Goal: Book appointment/travel/reservation

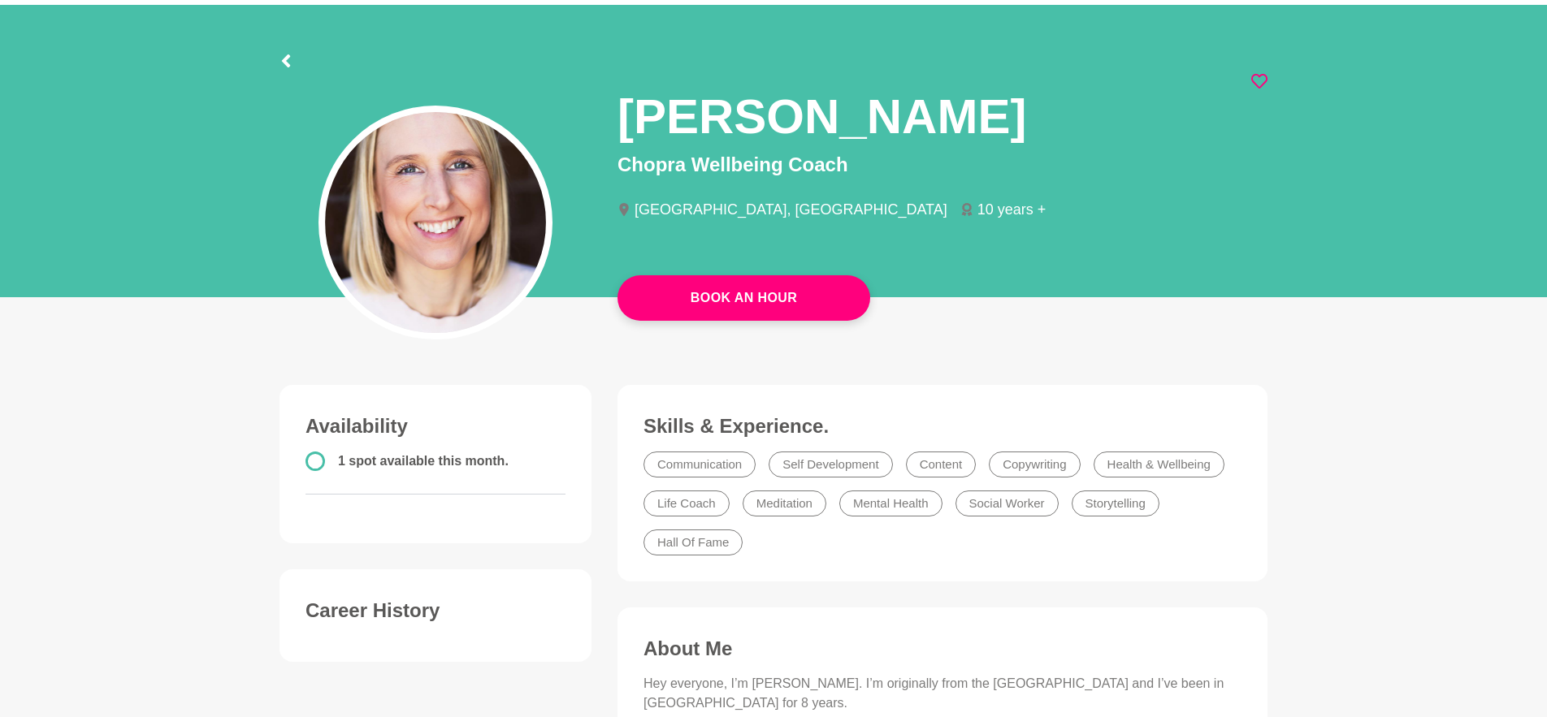
scroll to position [53, 0]
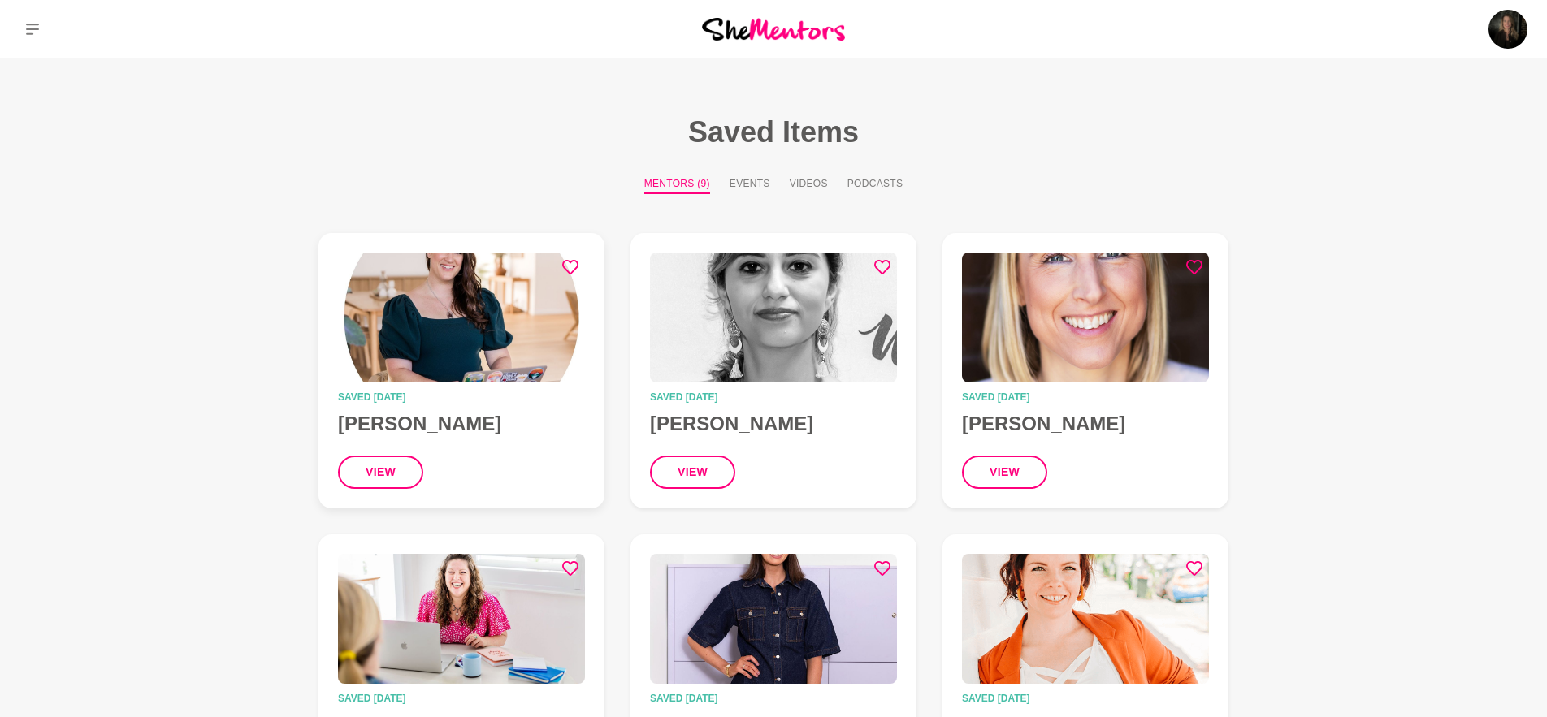
click at [510, 329] on img at bounding box center [461, 318] width 247 height 130
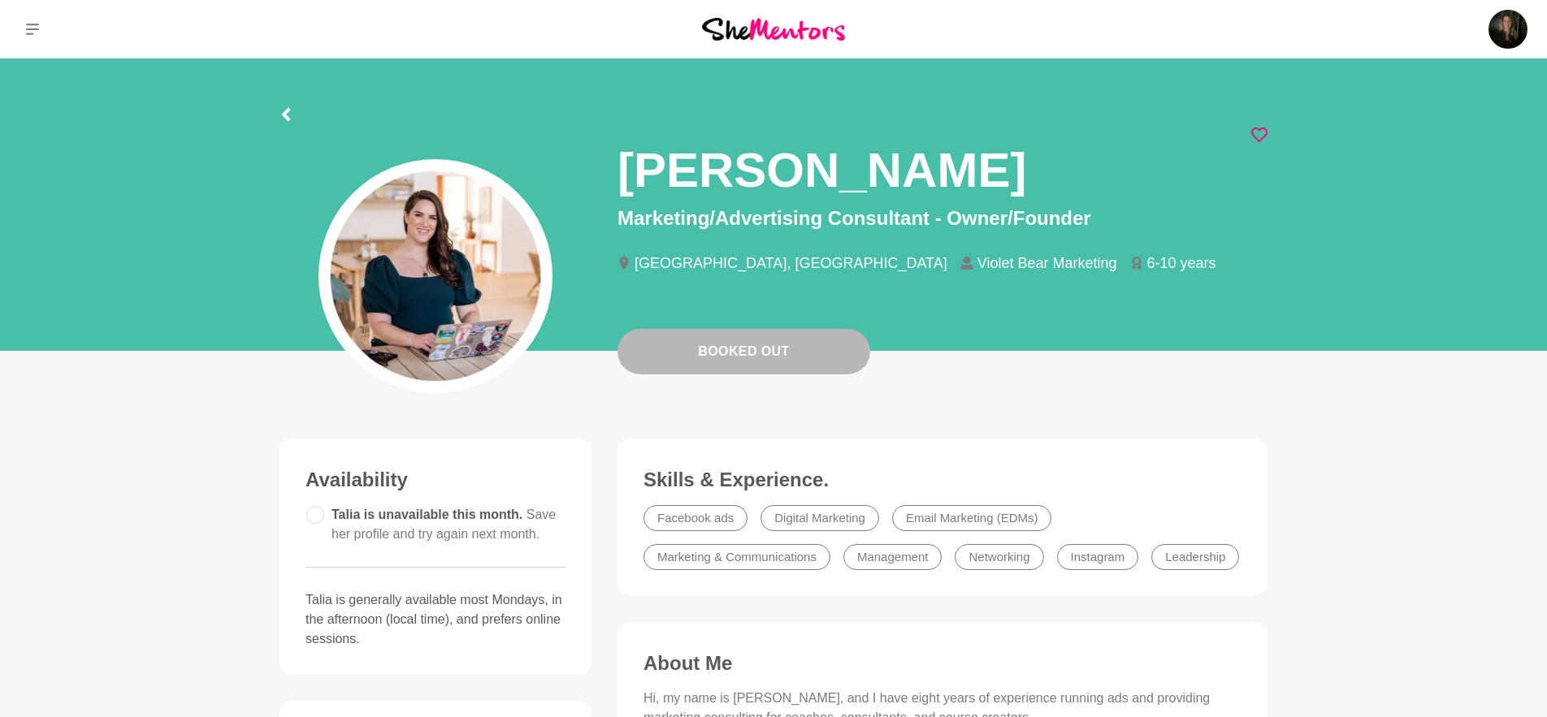
click at [1263, 134] on icon at bounding box center [1259, 135] width 16 height 16
click at [288, 118] on icon at bounding box center [286, 114] width 8 height 13
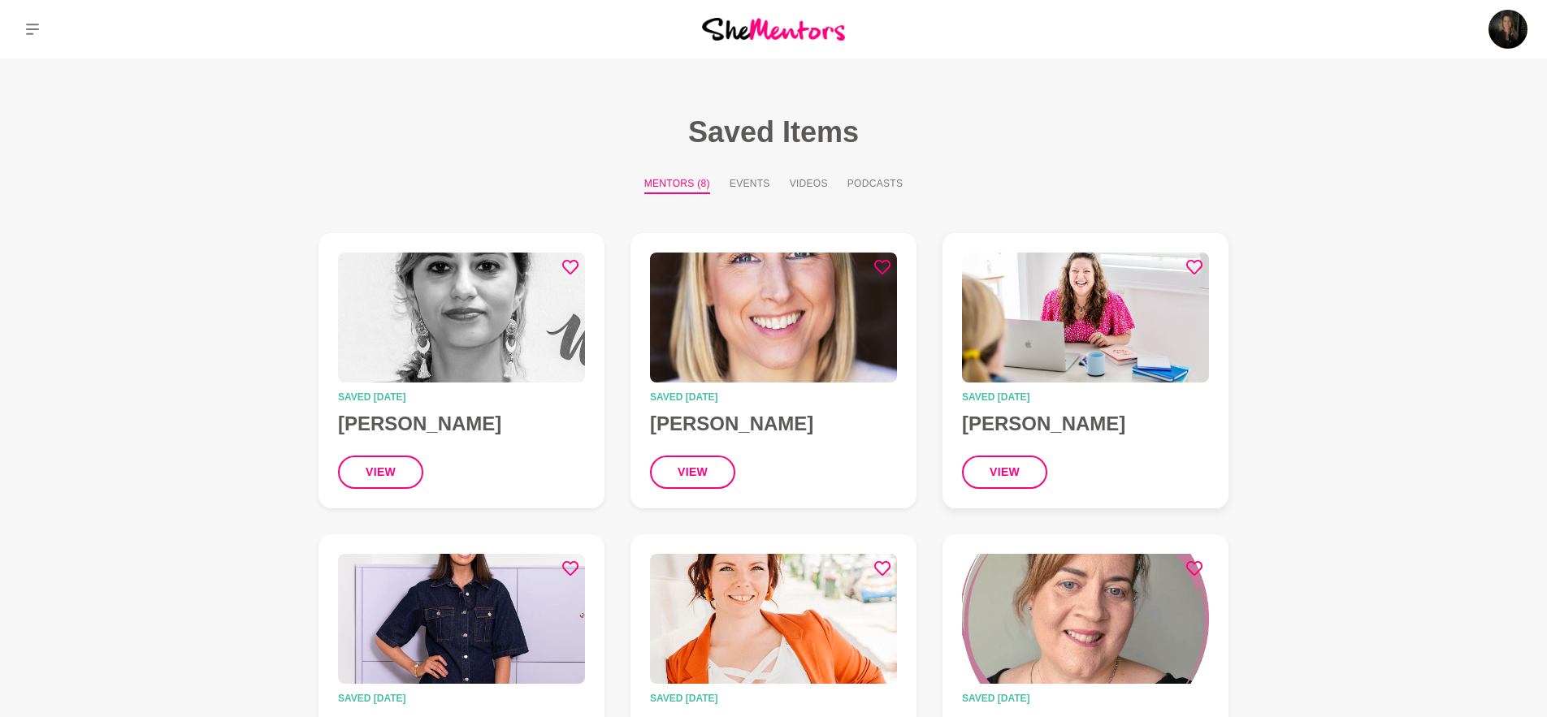
click at [1017, 306] on img at bounding box center [1085, 318] width 247 height 130
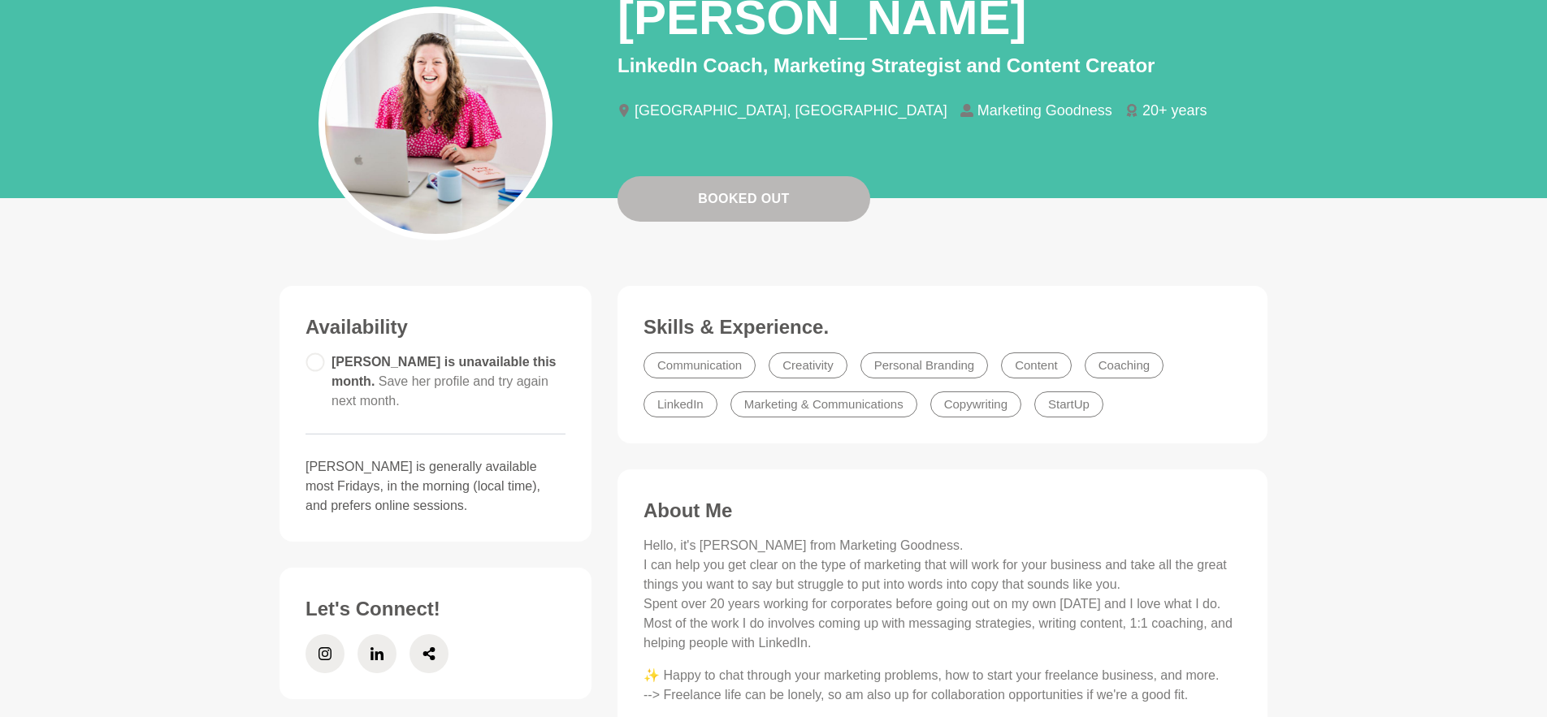
scroll to position [147, 0]
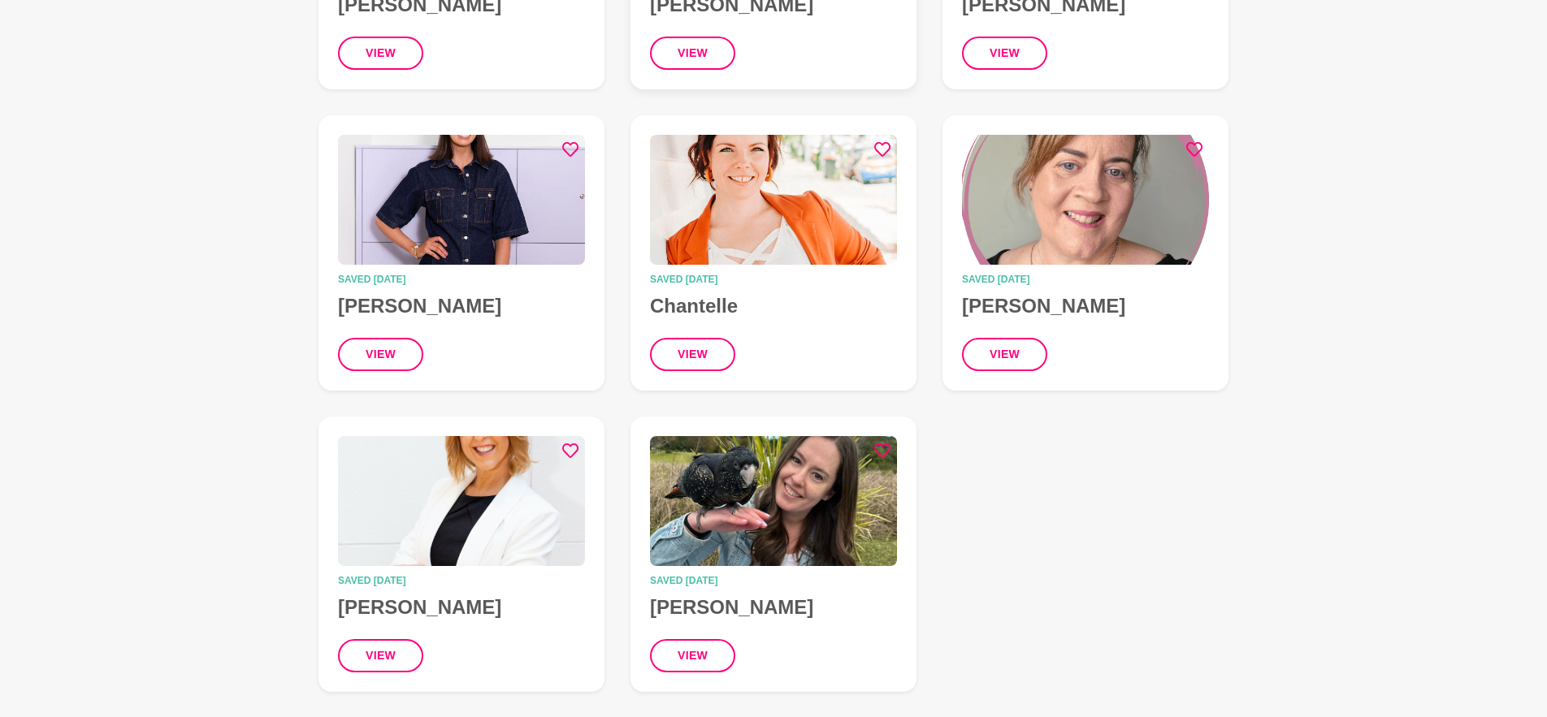
scroll to position [421, 0]
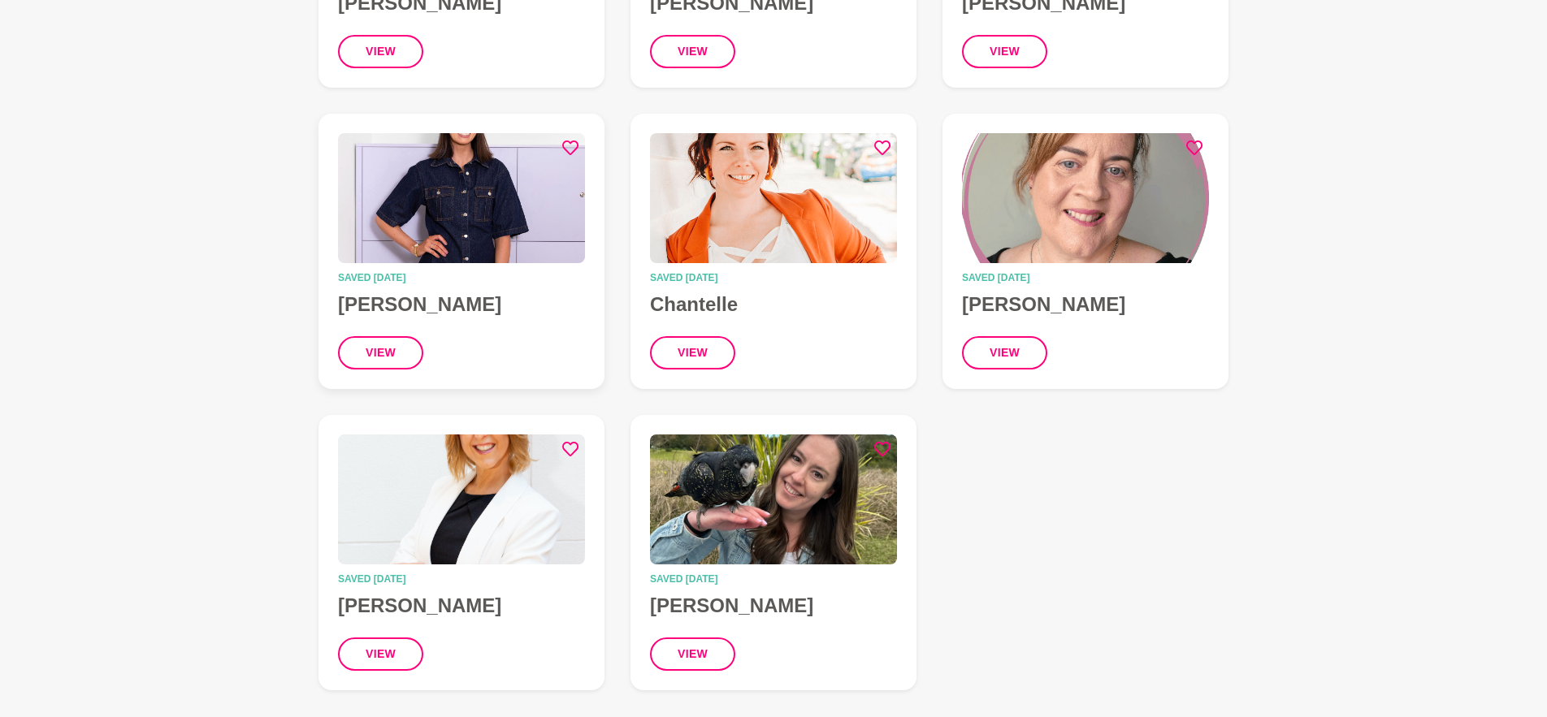
click at [541, 229] on img at bounding box center [461, 198] width 247 height 130
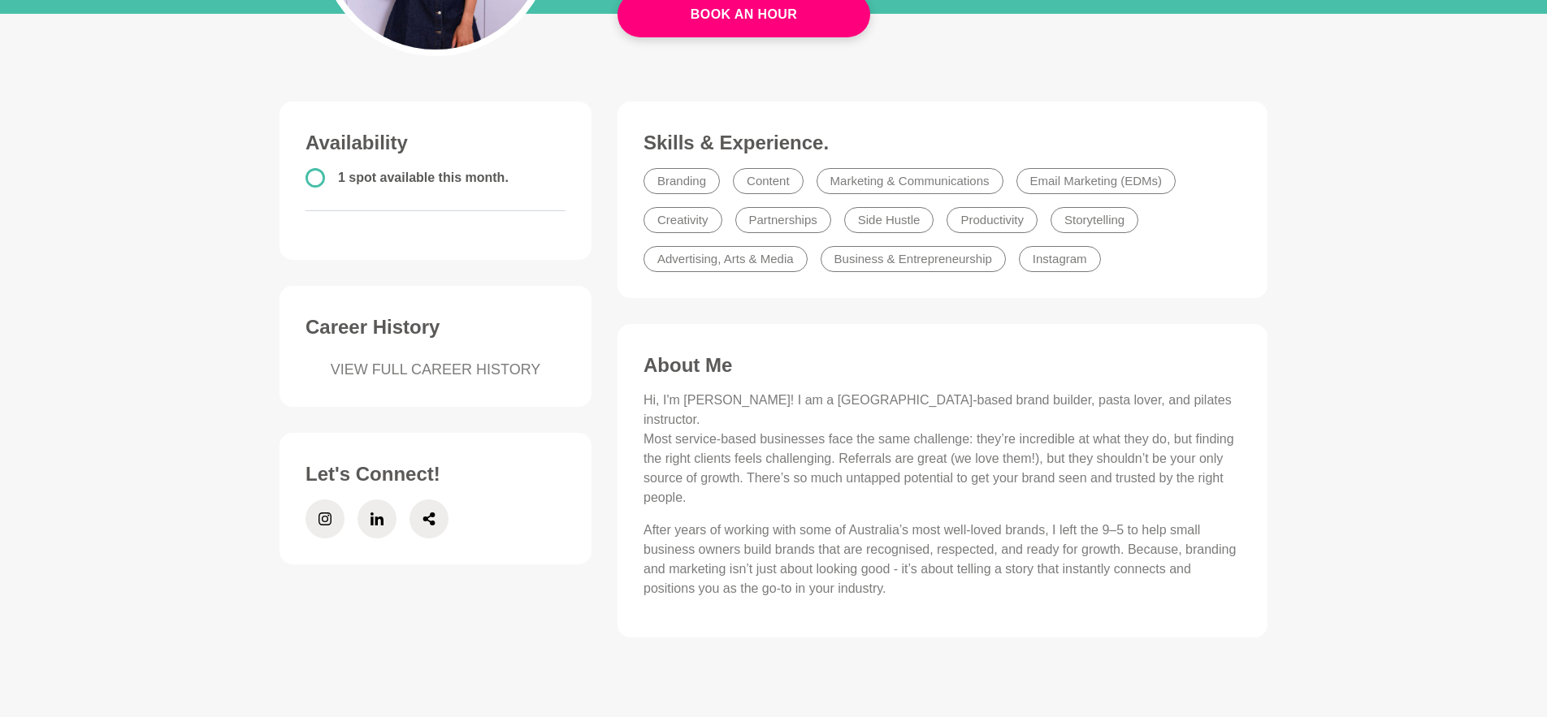
scroll to position [339, 0]
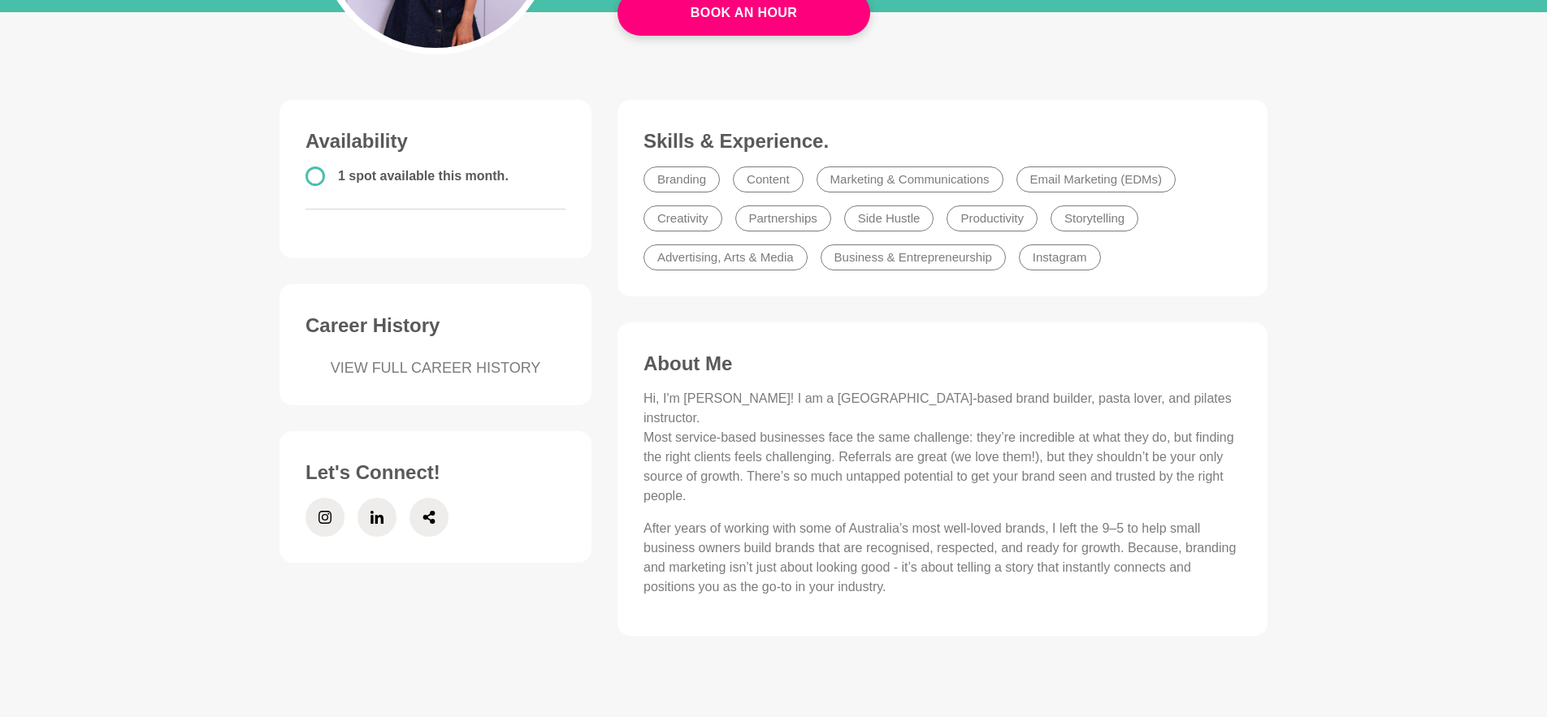
scroll to position [421, 0]
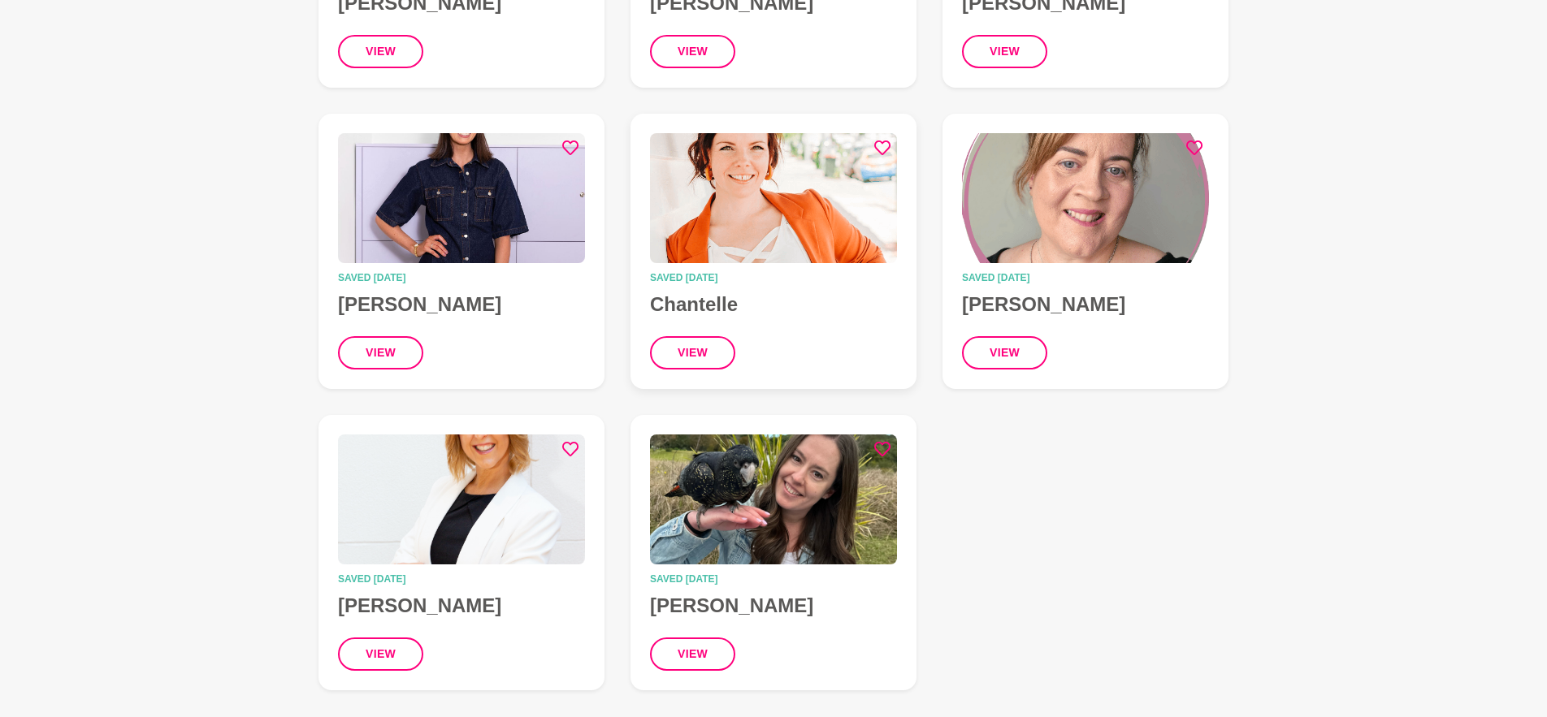
click at [816, 353] on div "view" at bounding box center [773, 352] width 247 height 33
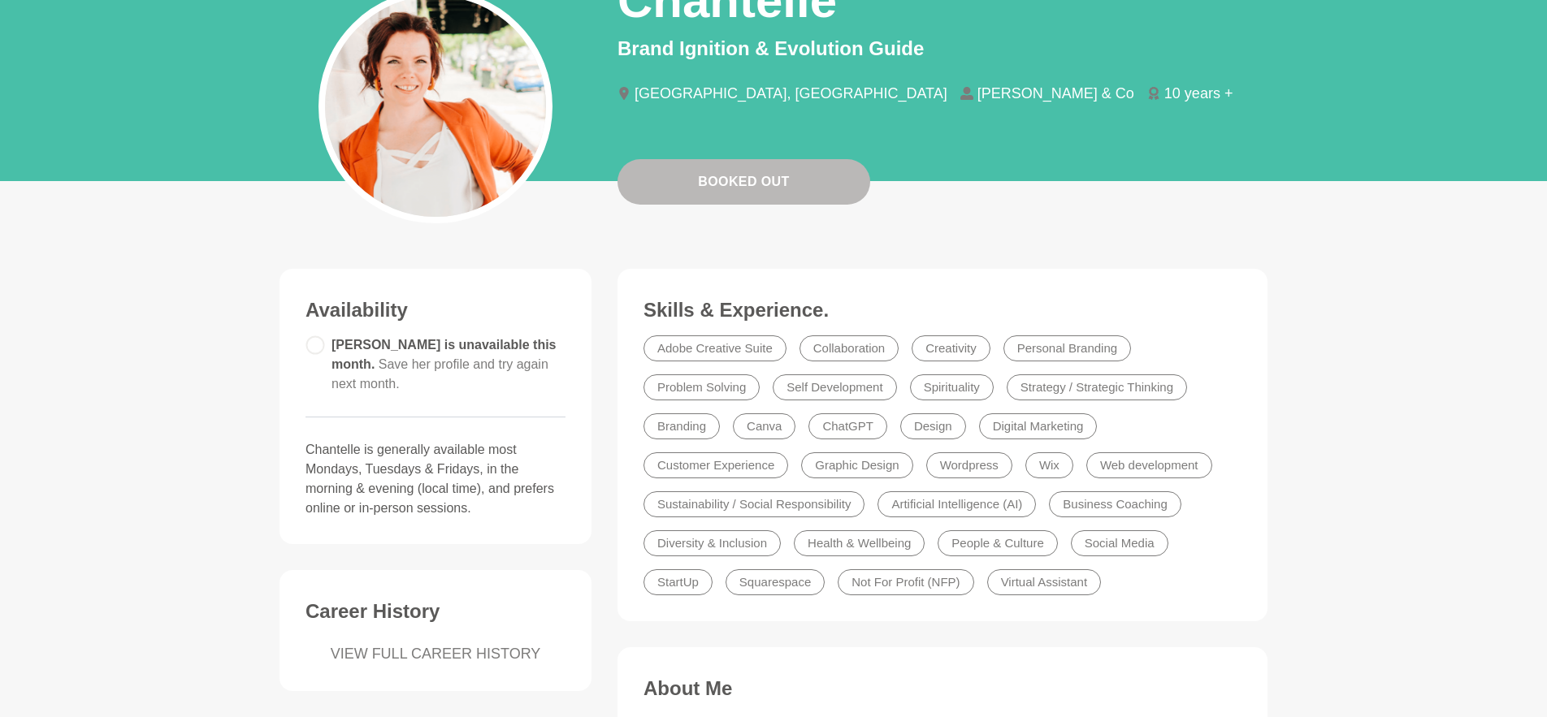
scroll to position [171, 0]
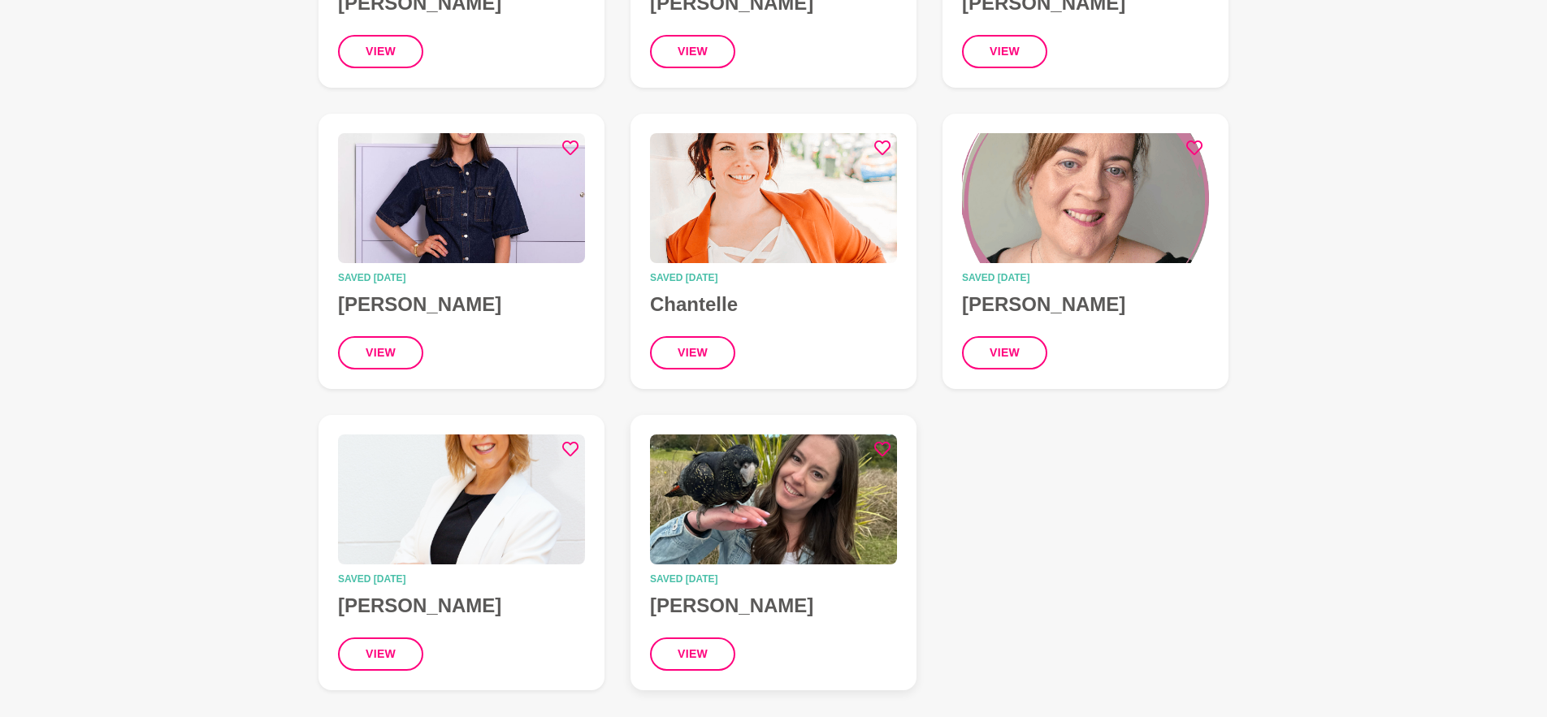
click at [803, 514] on img at bounding box center [773, 500] width 247 height 130
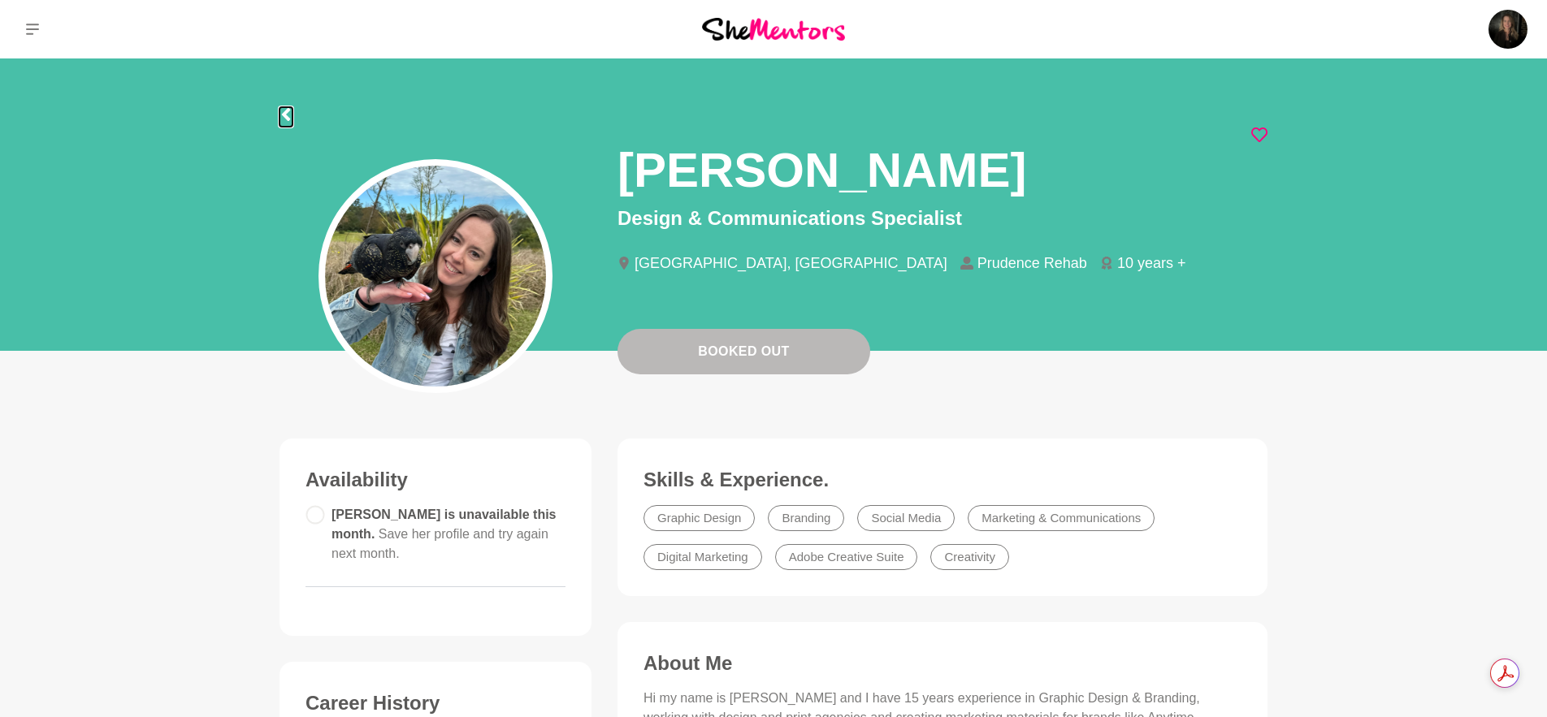
click at [282, 118] on icon at bounding box center [285, 114] width 13 height 13
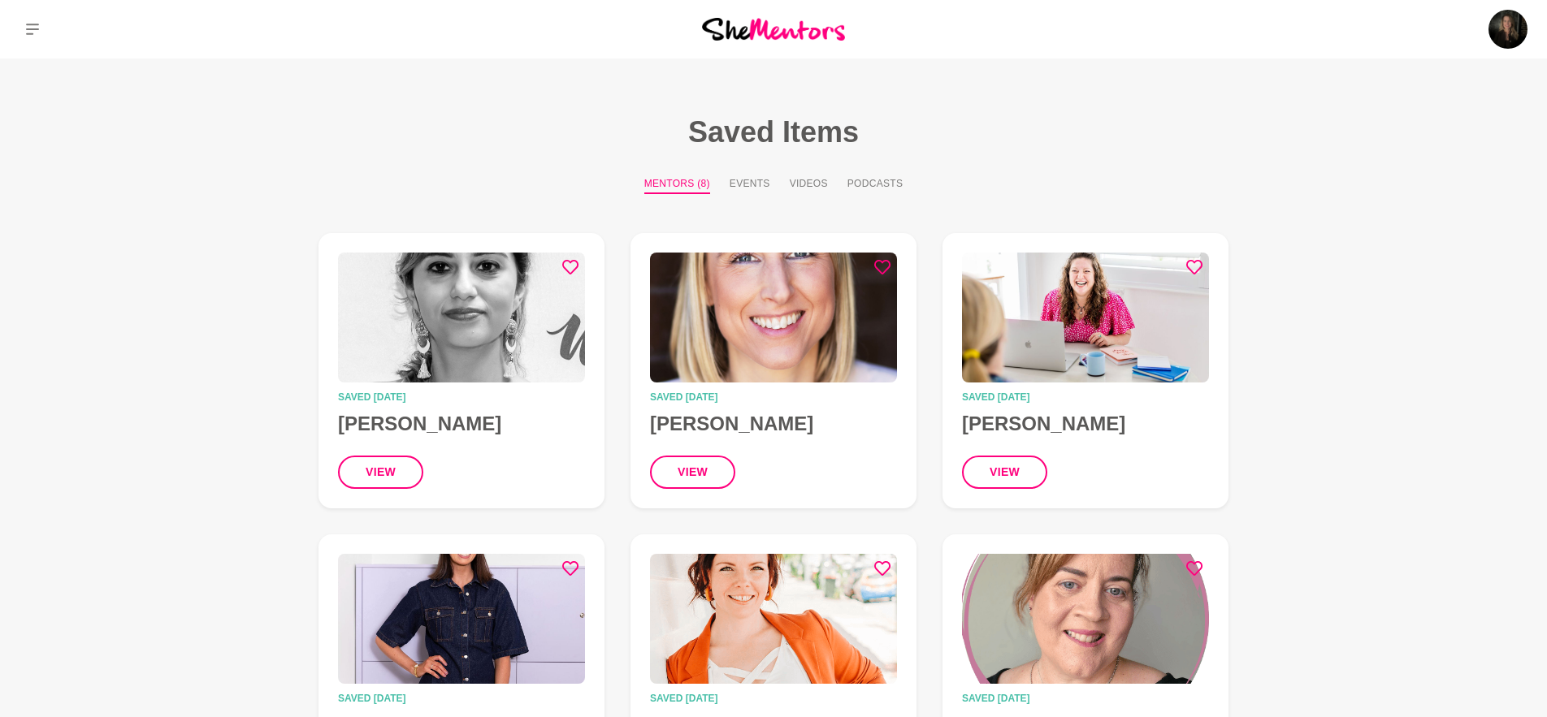
click at [752, 41] on div at bounding box center [774, 29] width 516 height 58
click at [747, 37] on img at bounding box center [773, 29] width 143 height 22
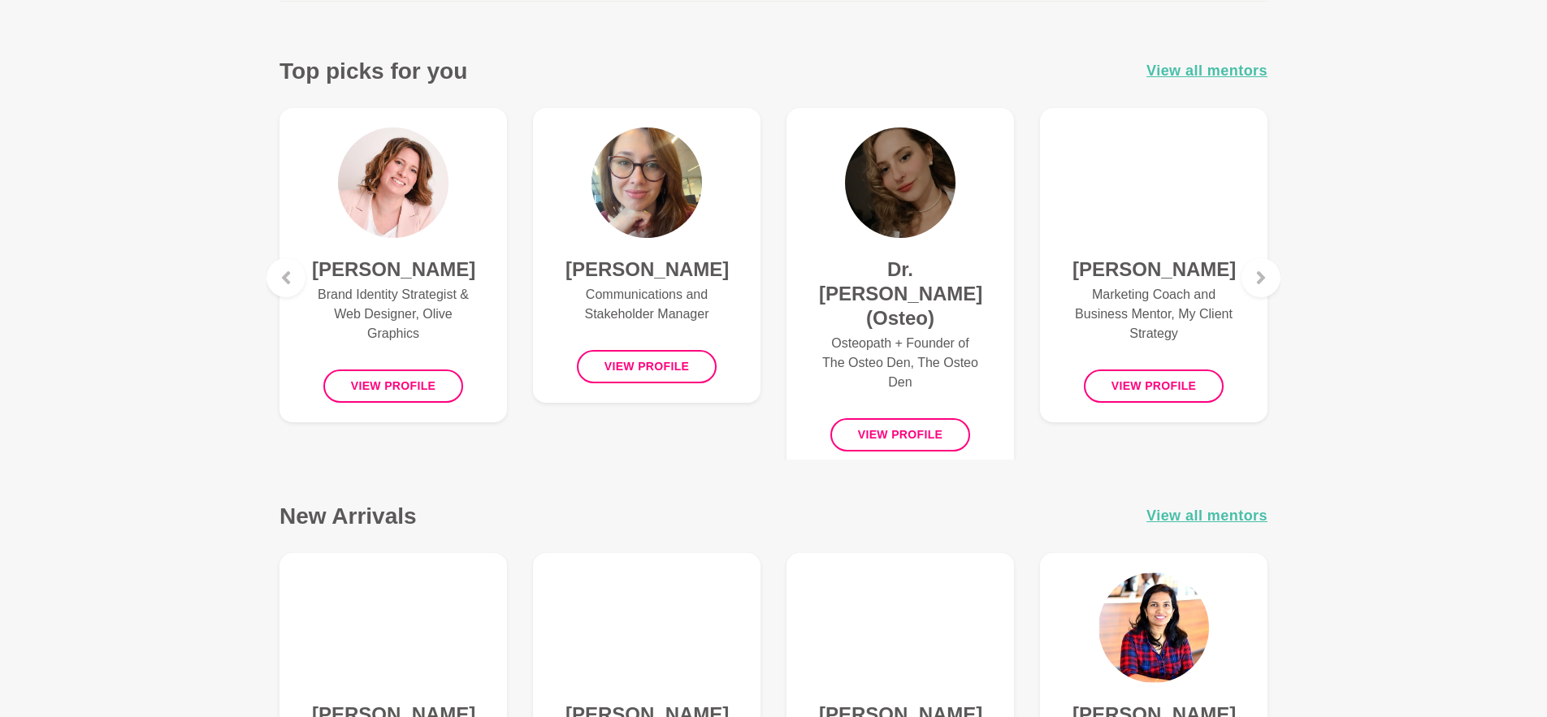
scroll to position [643, 0]
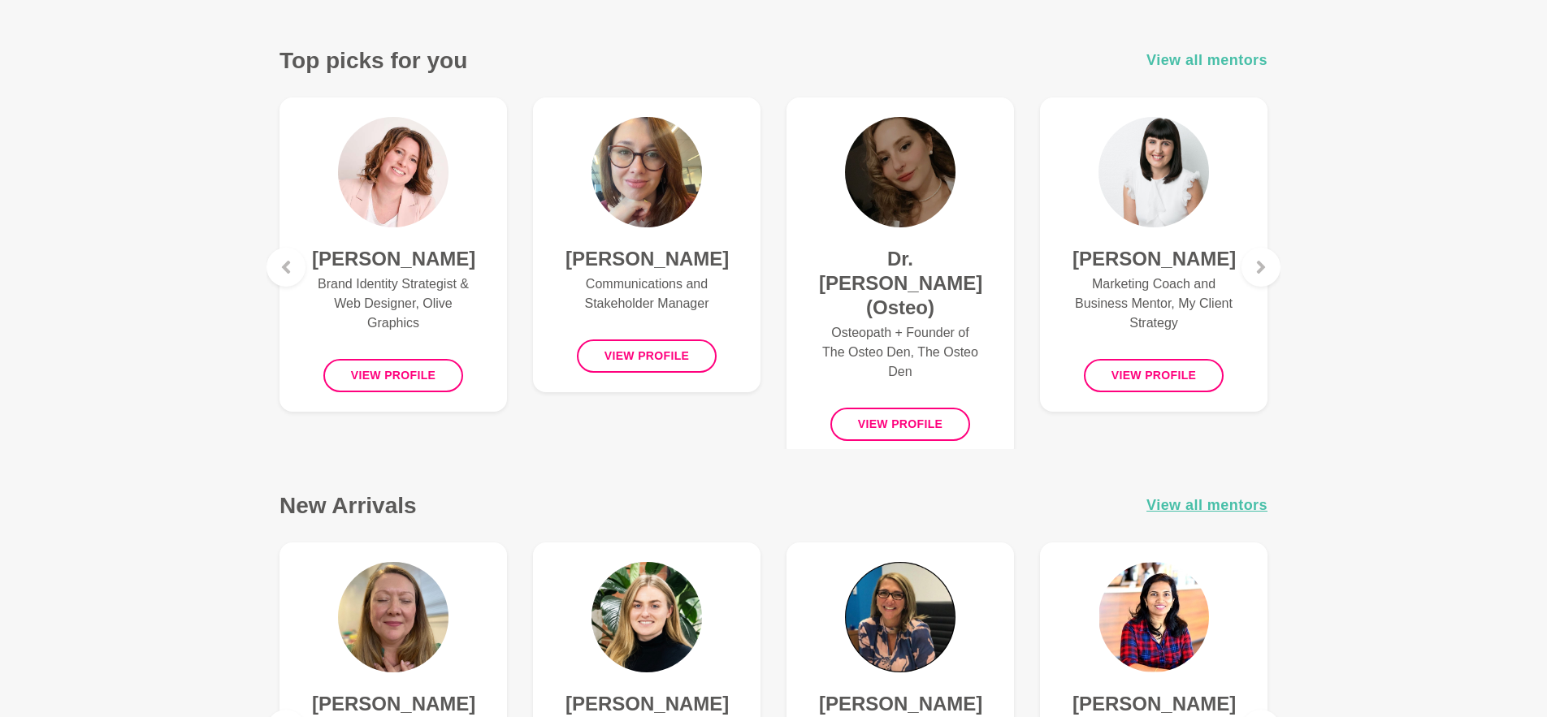
click at [1190, 60] on span "View all mentors" at bounding box center [1206, 61] width 121 height 24
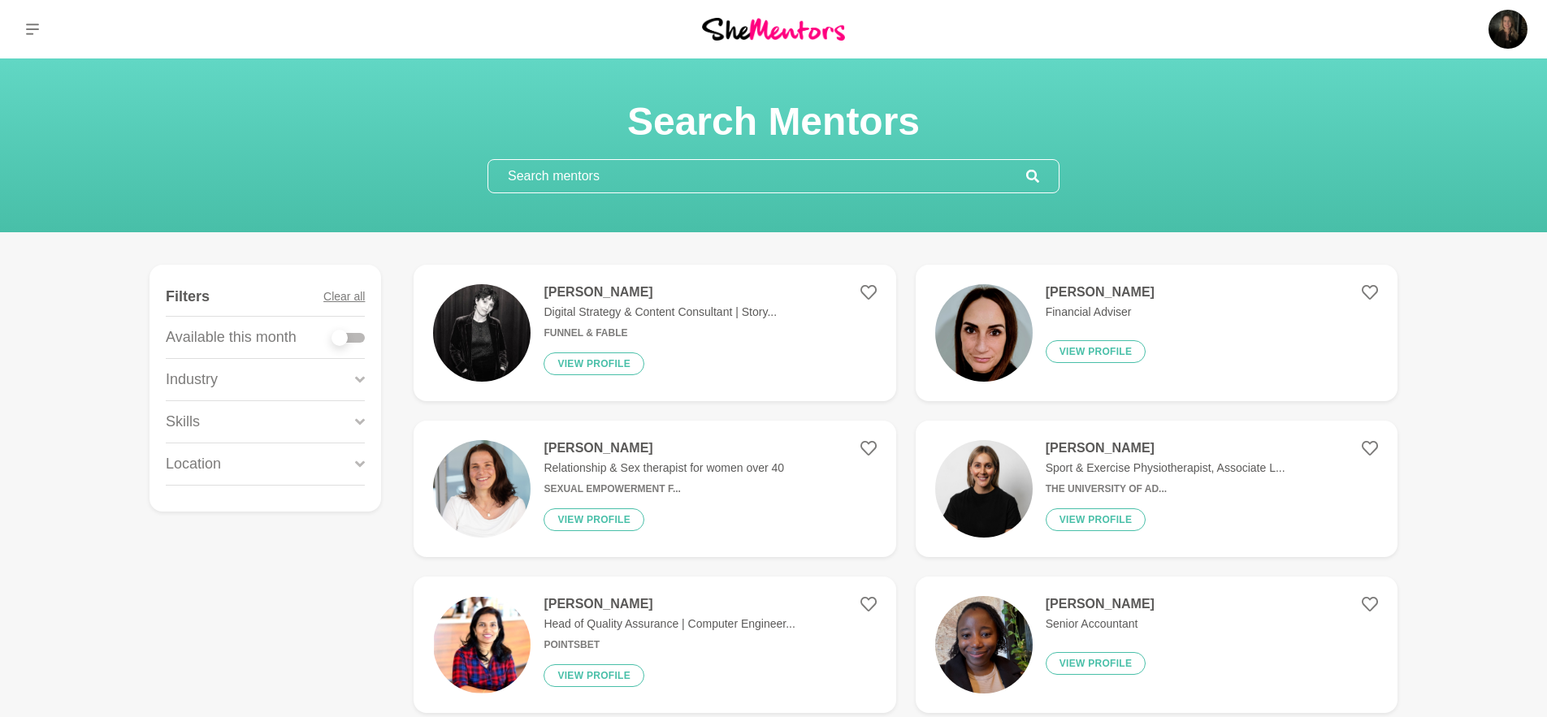
click at [344, 338] on div at bounding box center [339, 338] width 16 height 16
checkbox input "true"
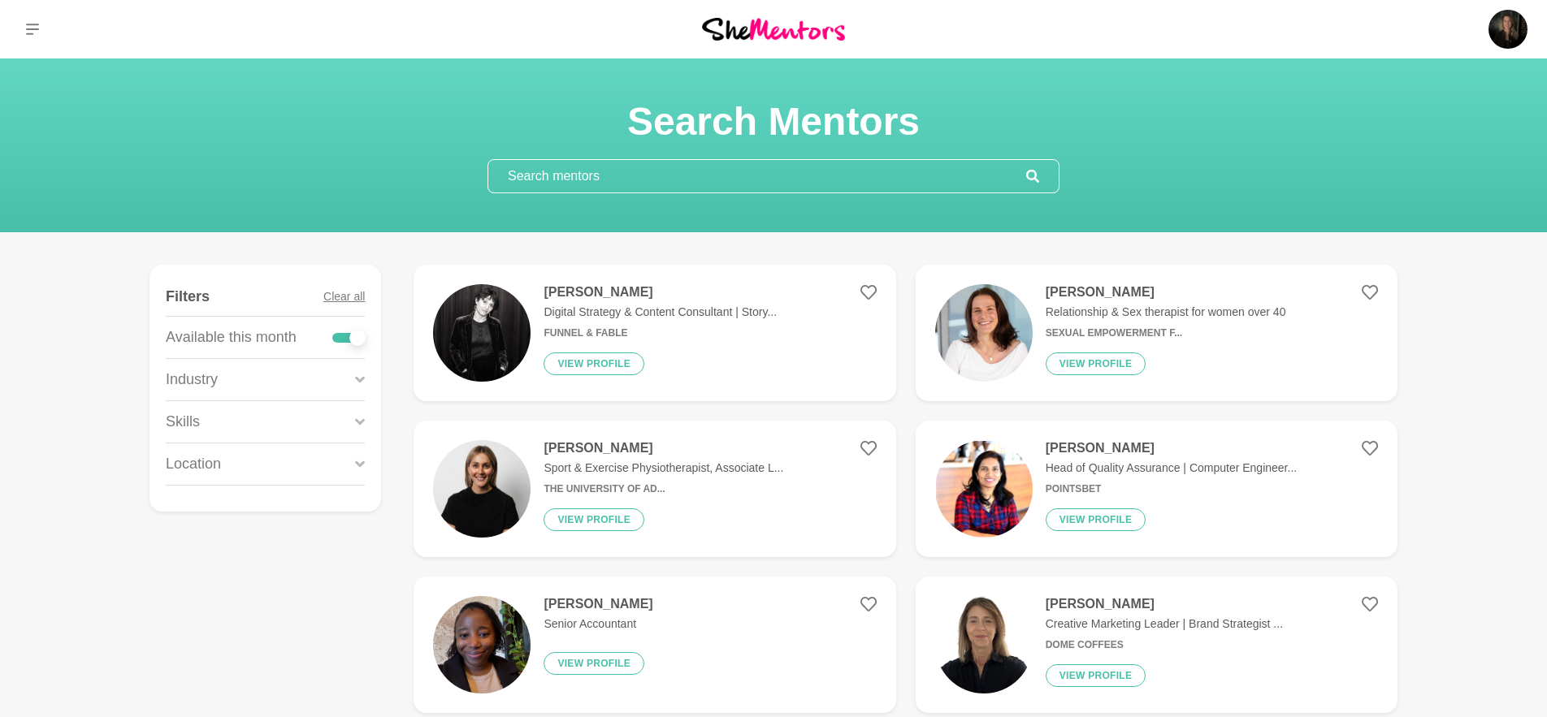
click at [353, 462] on div "Location" at bounding box center [265, 464] width 199 height 41
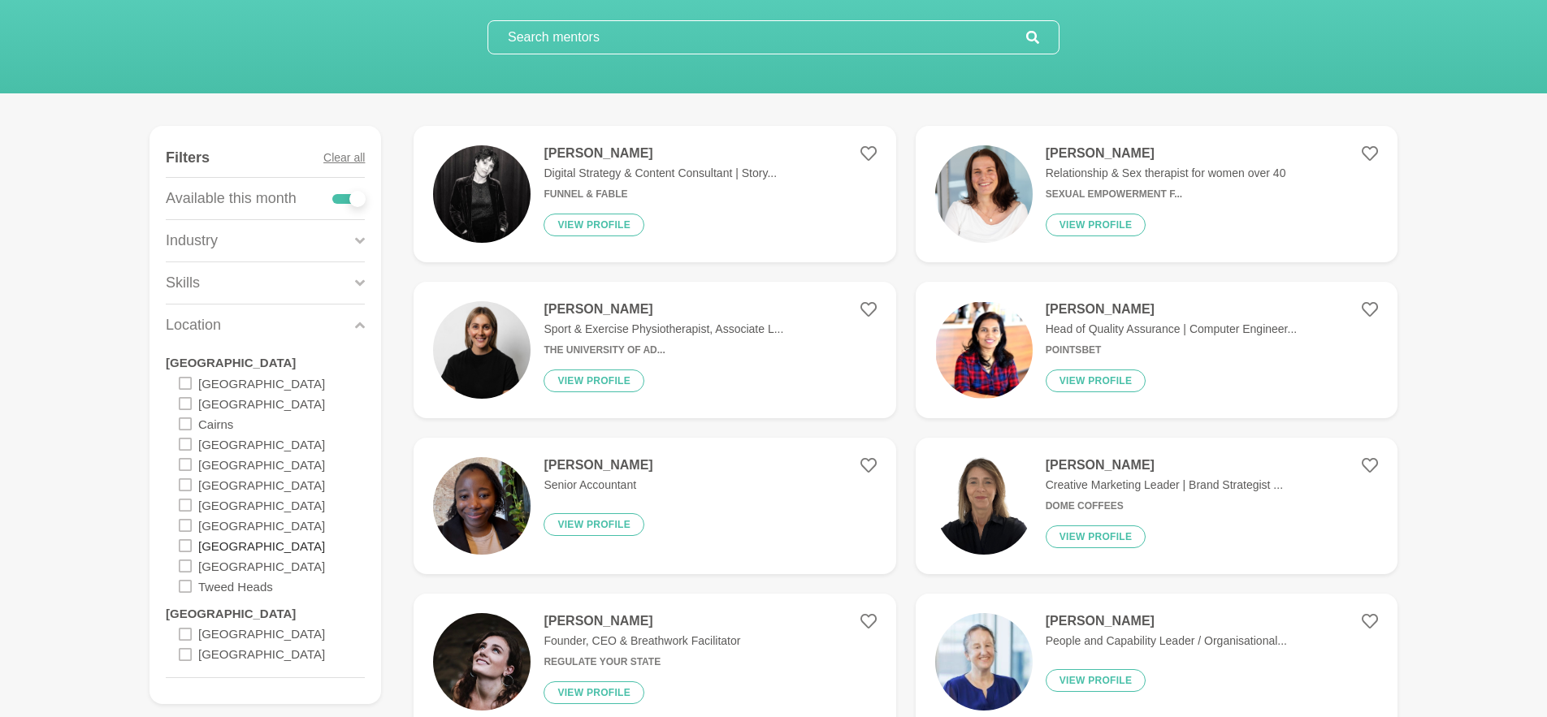
scroll to position [141, 0]
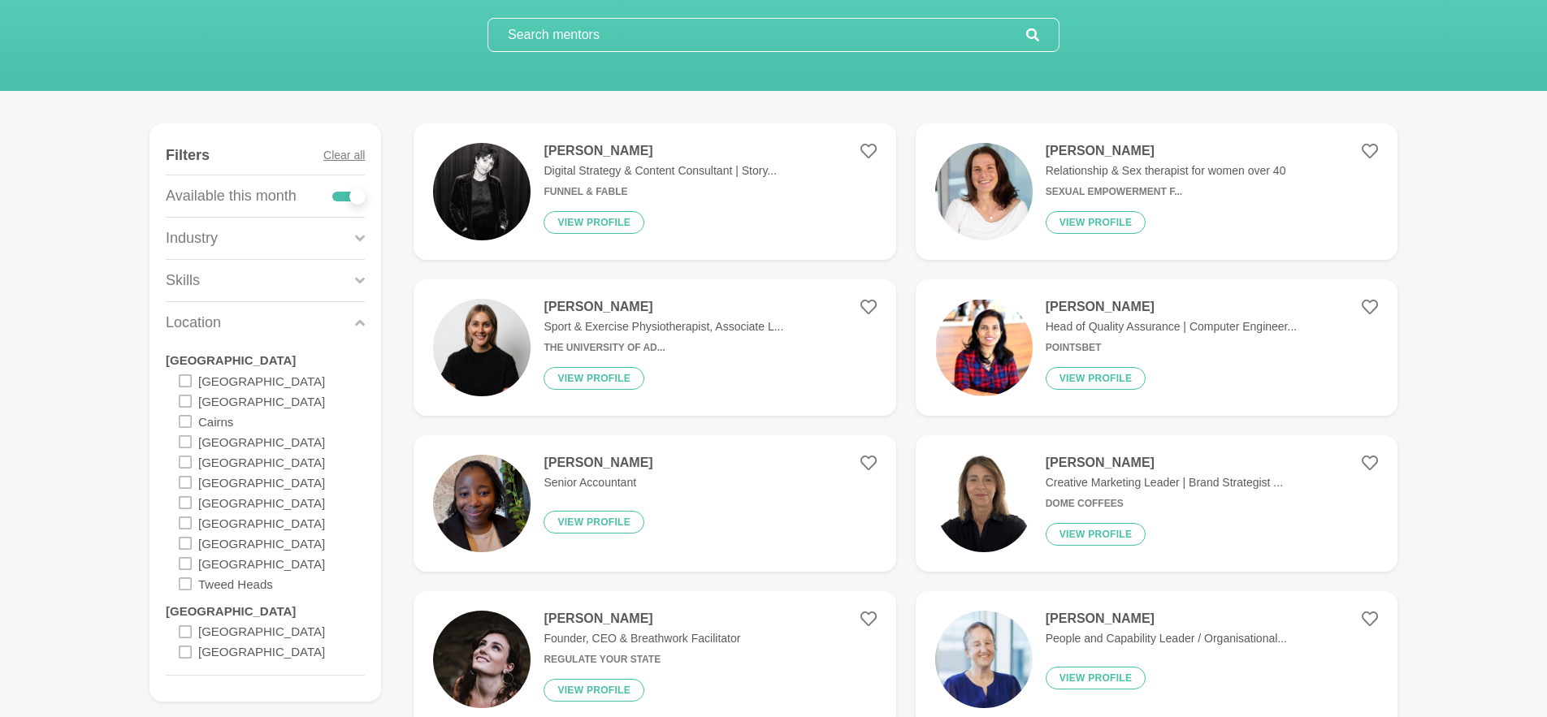
click at [189, 562] on icon at bounding box center [185, 563] width 13 height 13
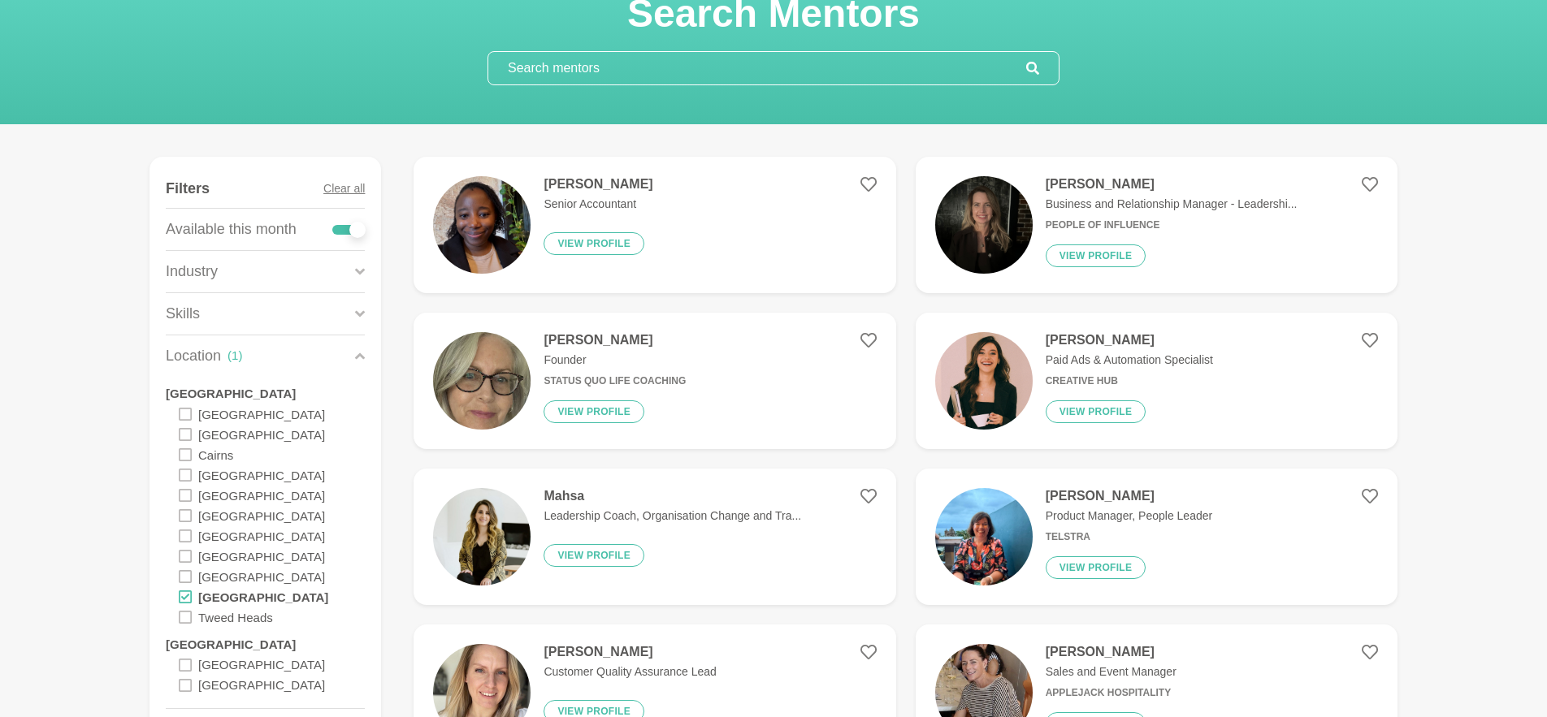
scroll to position [101, 0]
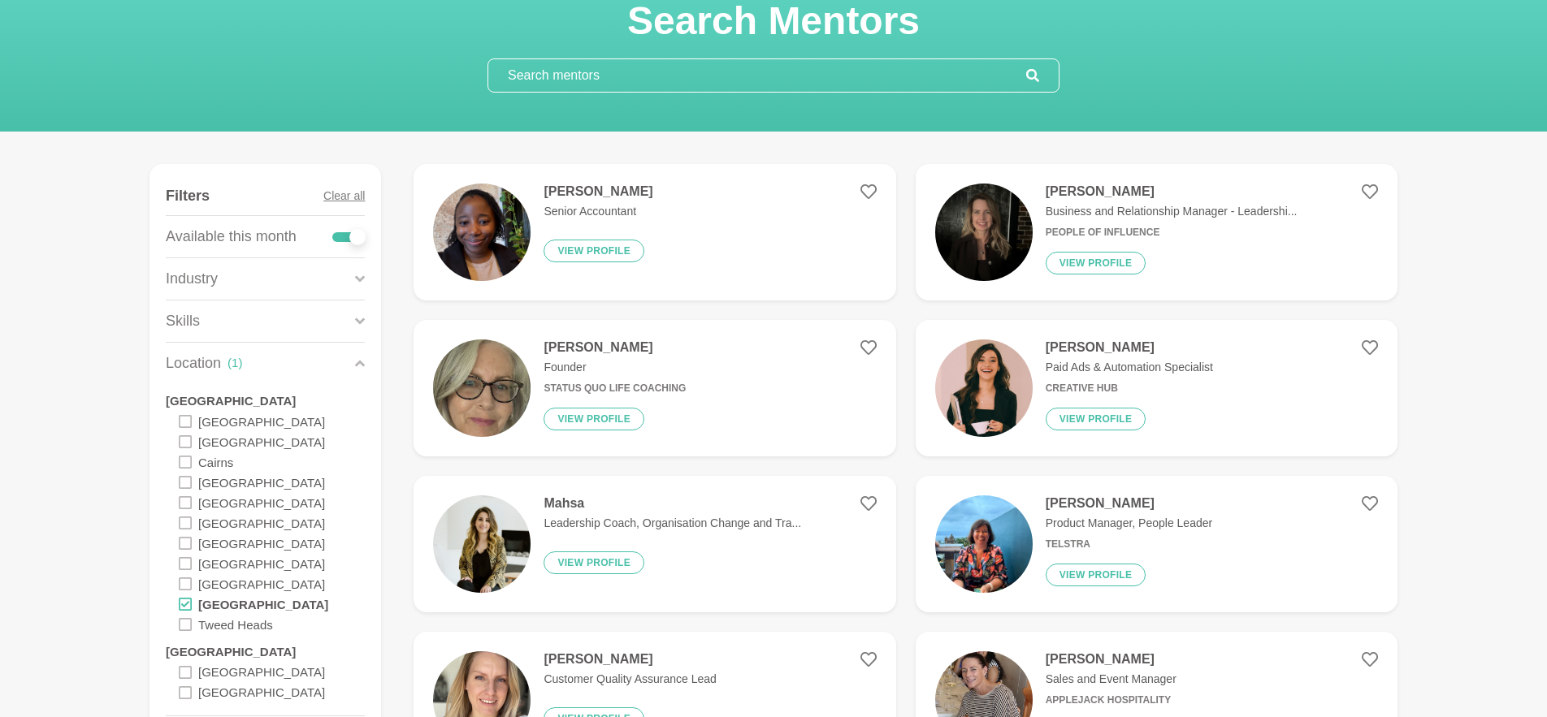
click at [358, 310] on icon at bounding box center [360, 321] width 10 height 22
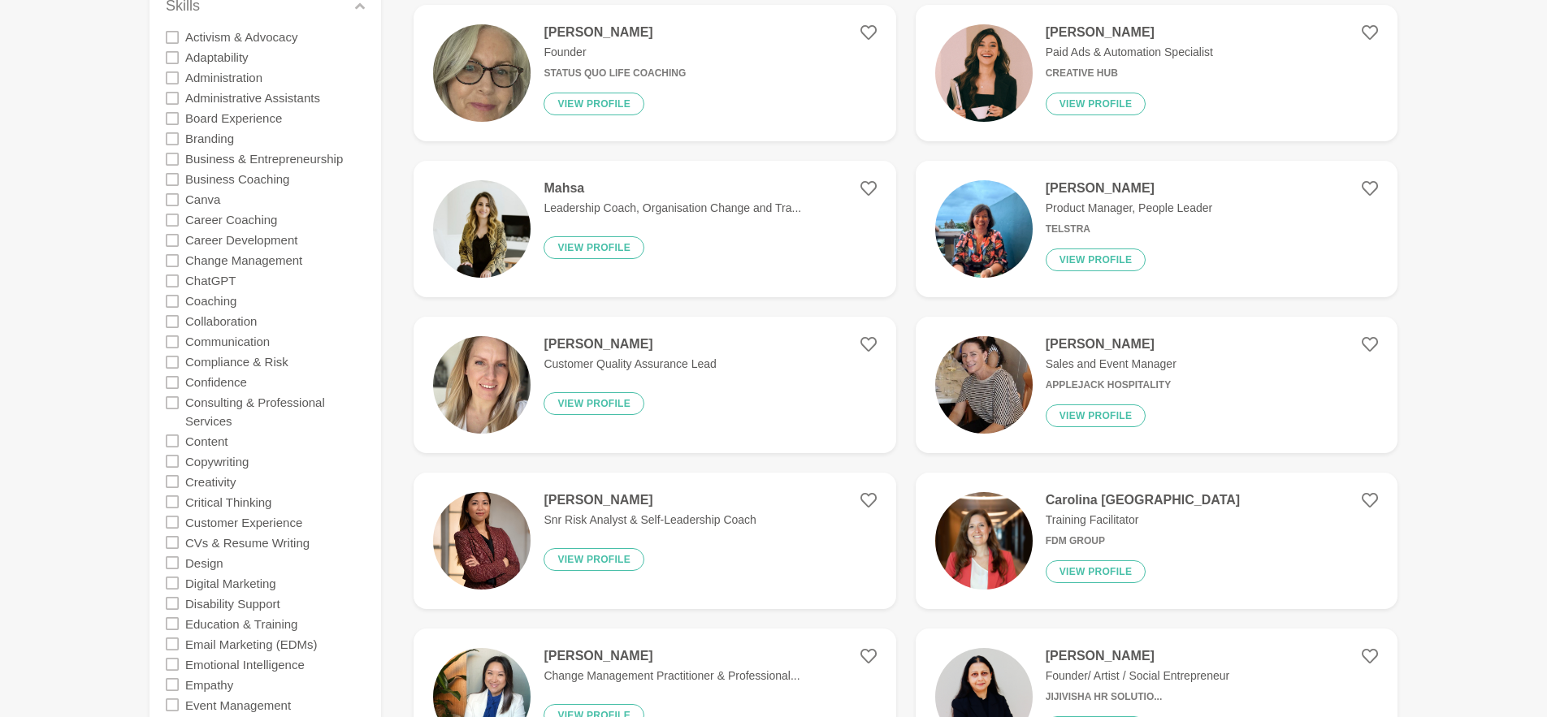
scroll to position [423, 0]
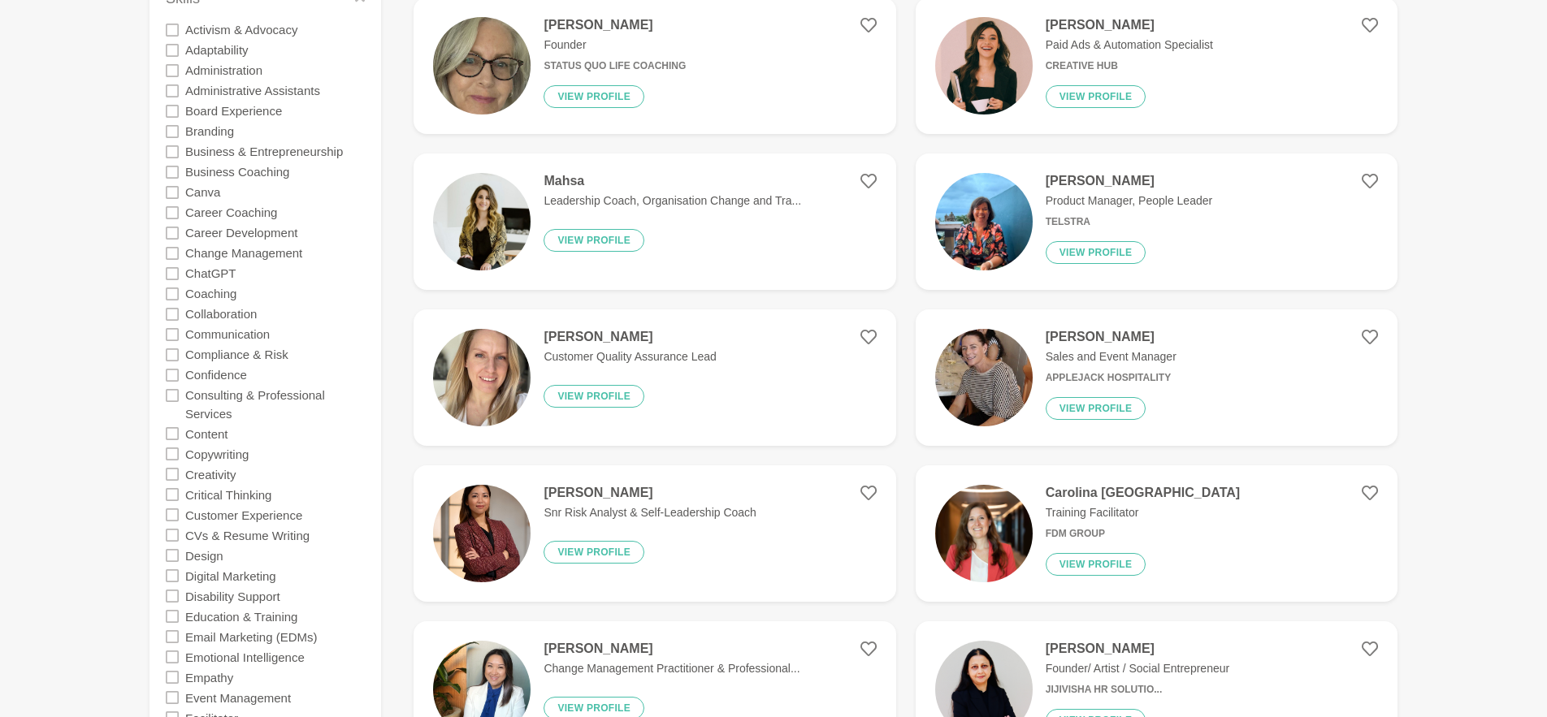
click at [173, 374] on icon at bounding box center [172, 375] width 13 height 13
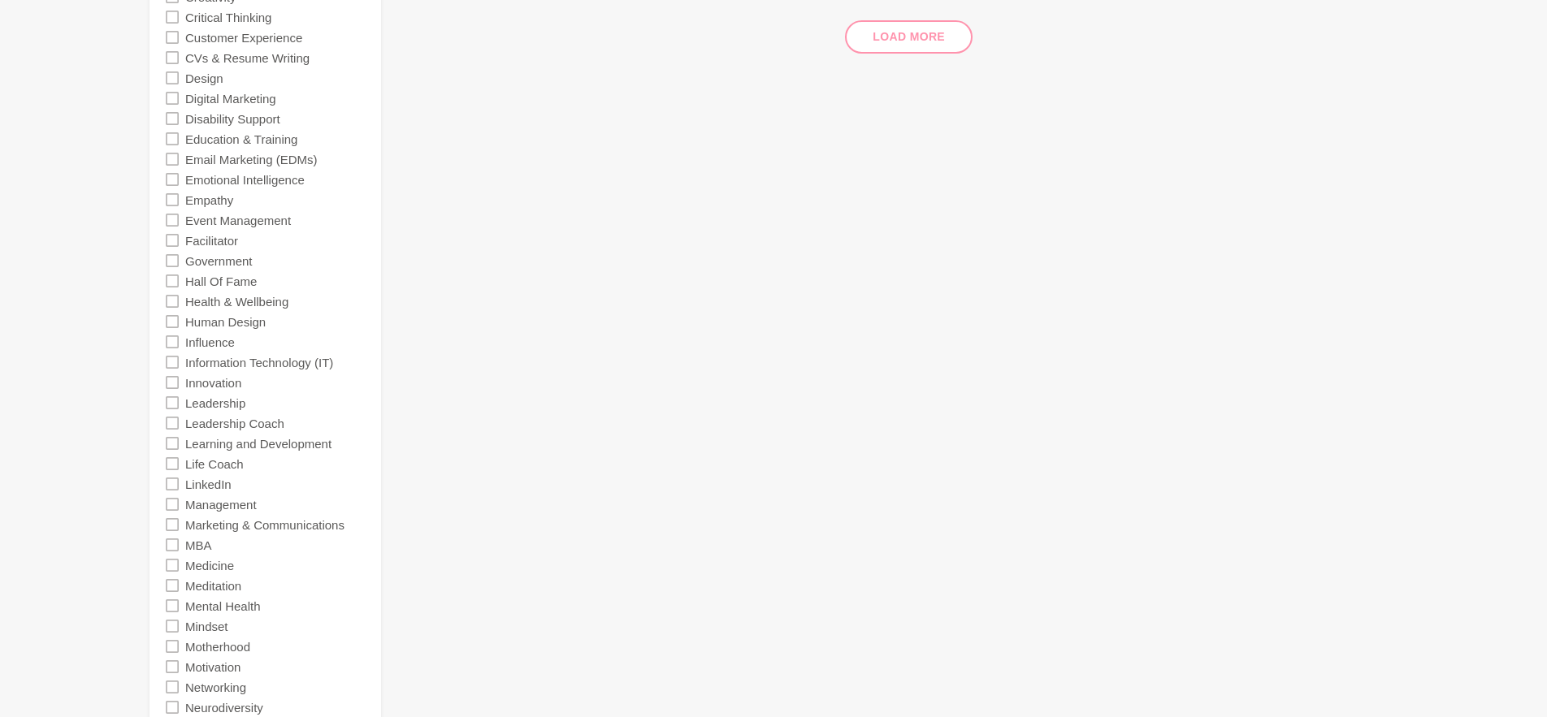
scroll to position [905, 0]
drag, startPoint x: 176, startPoint y: 457, endPoint x: 206, endPoint y: 442, distance: 33.4
click at [176, 457] on icon at bounding box center [172, 459] width 13 height 13
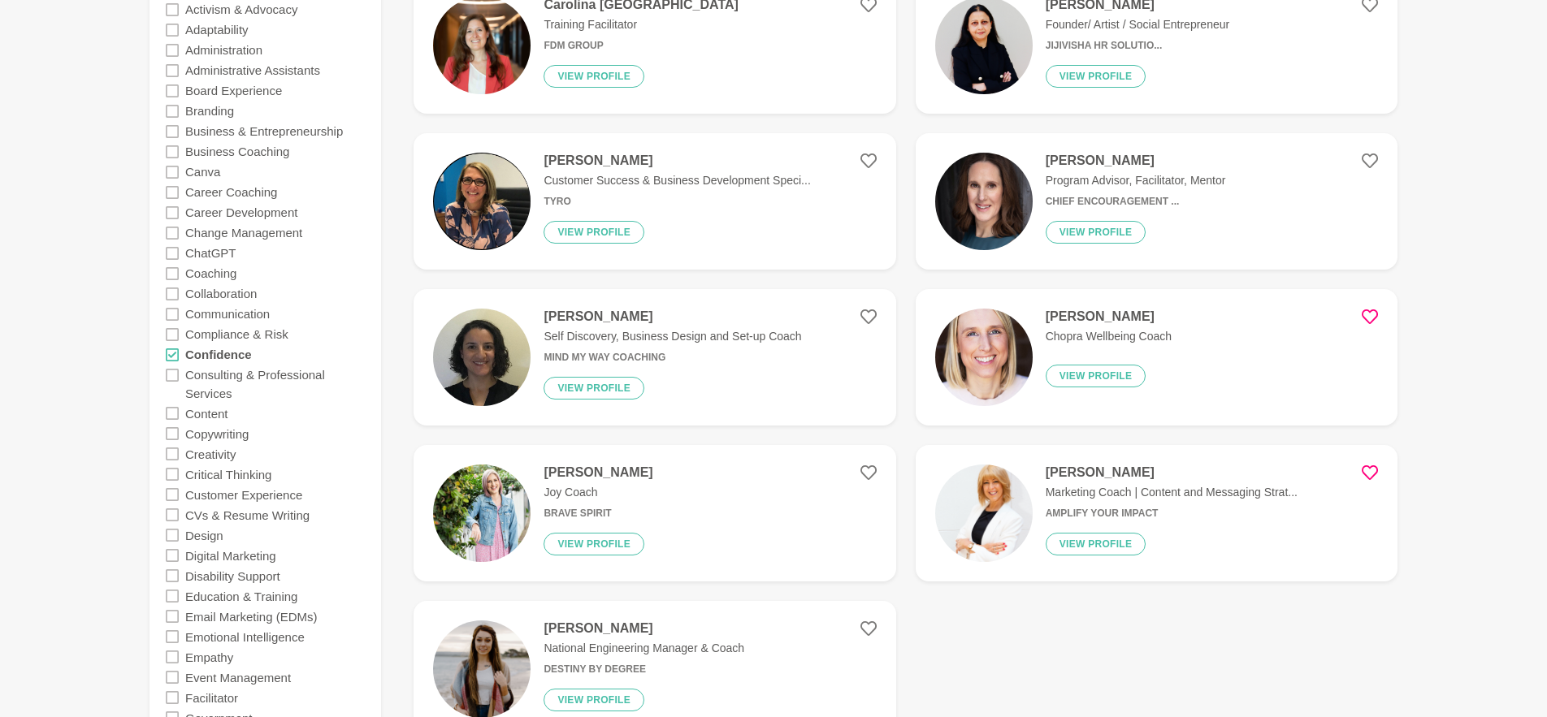
scroll to position [436, 0]
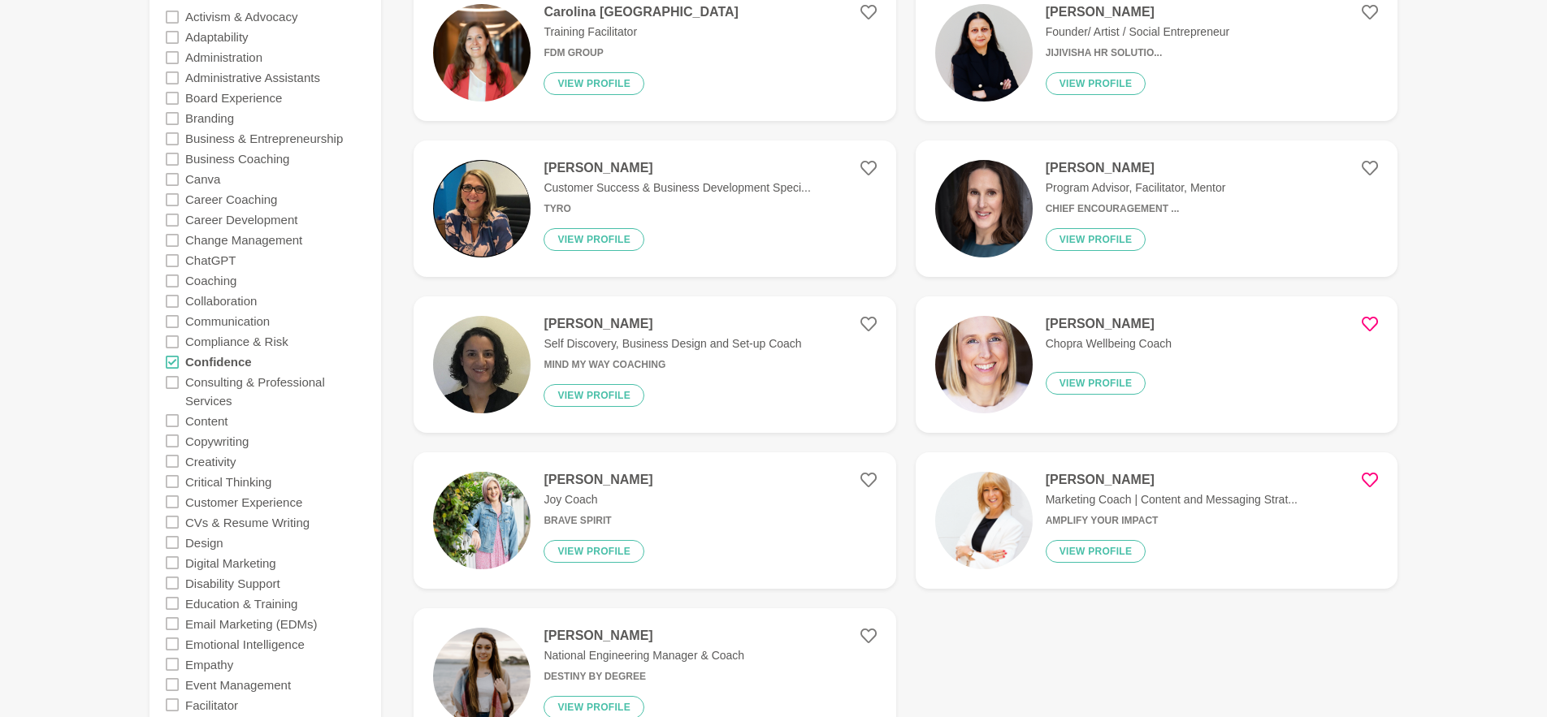
click at [1108, 384] on button "View profile" at bounding box center [1095, 383] width 101 height 23
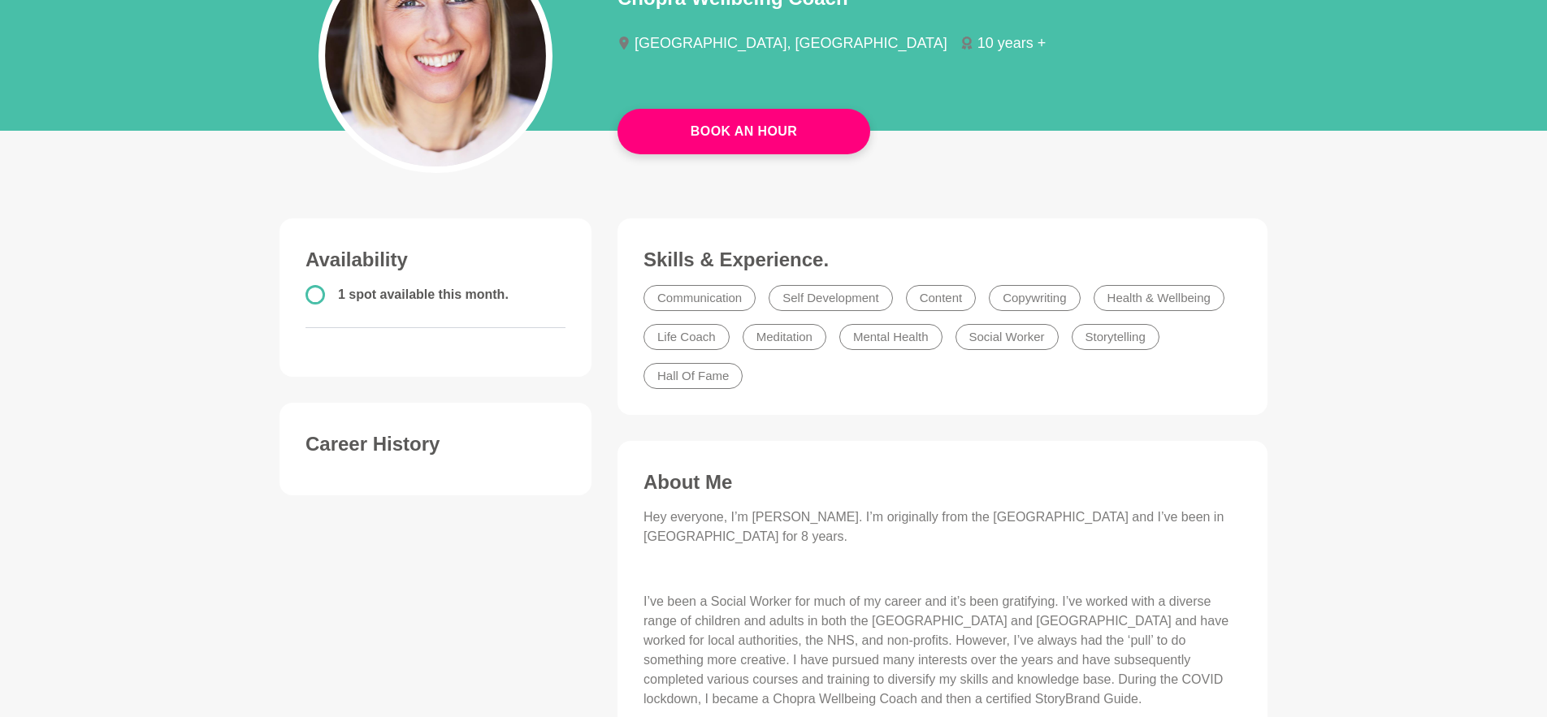
scroll to position [229, 0]
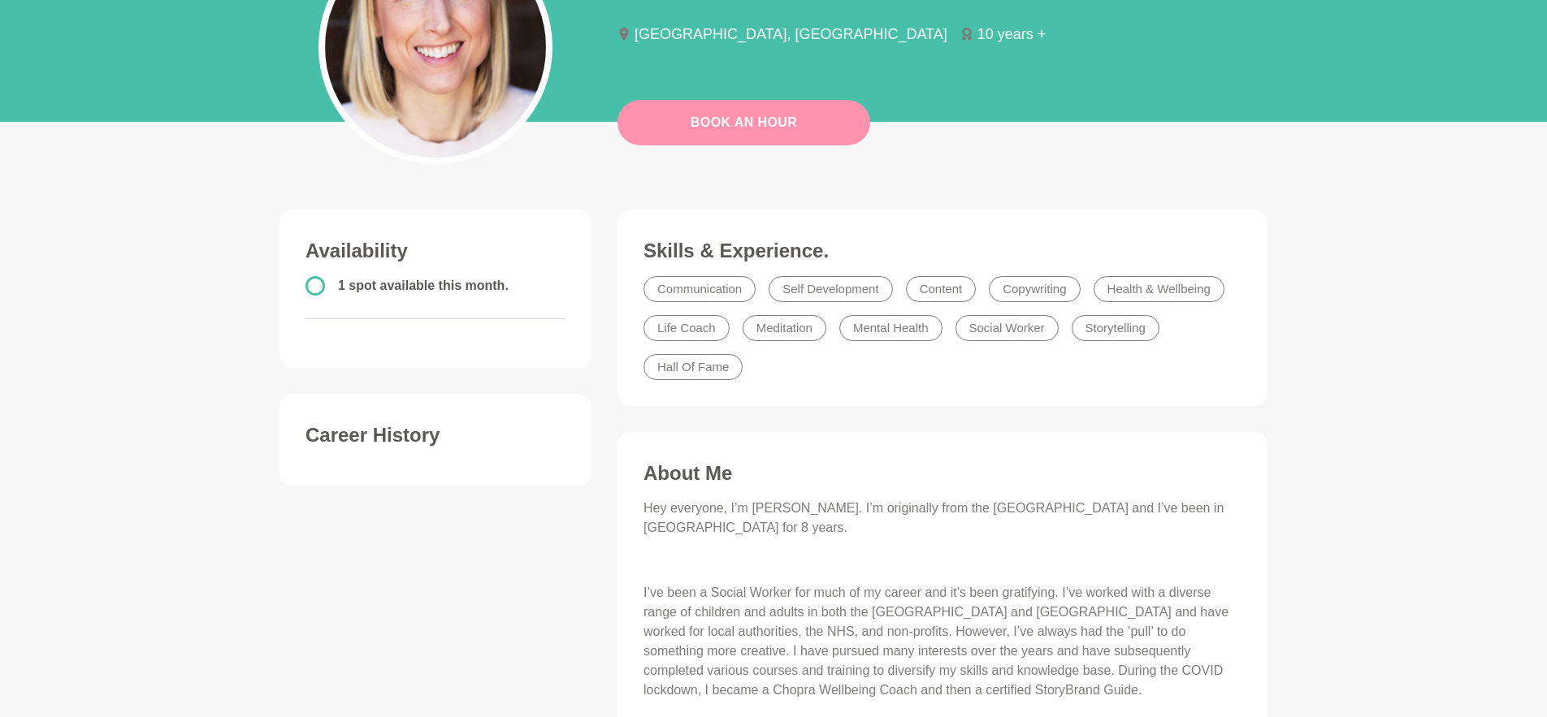
click at [784, 115] on link "Book An Hour" at bounding box center [743, 122] width 253 height 45
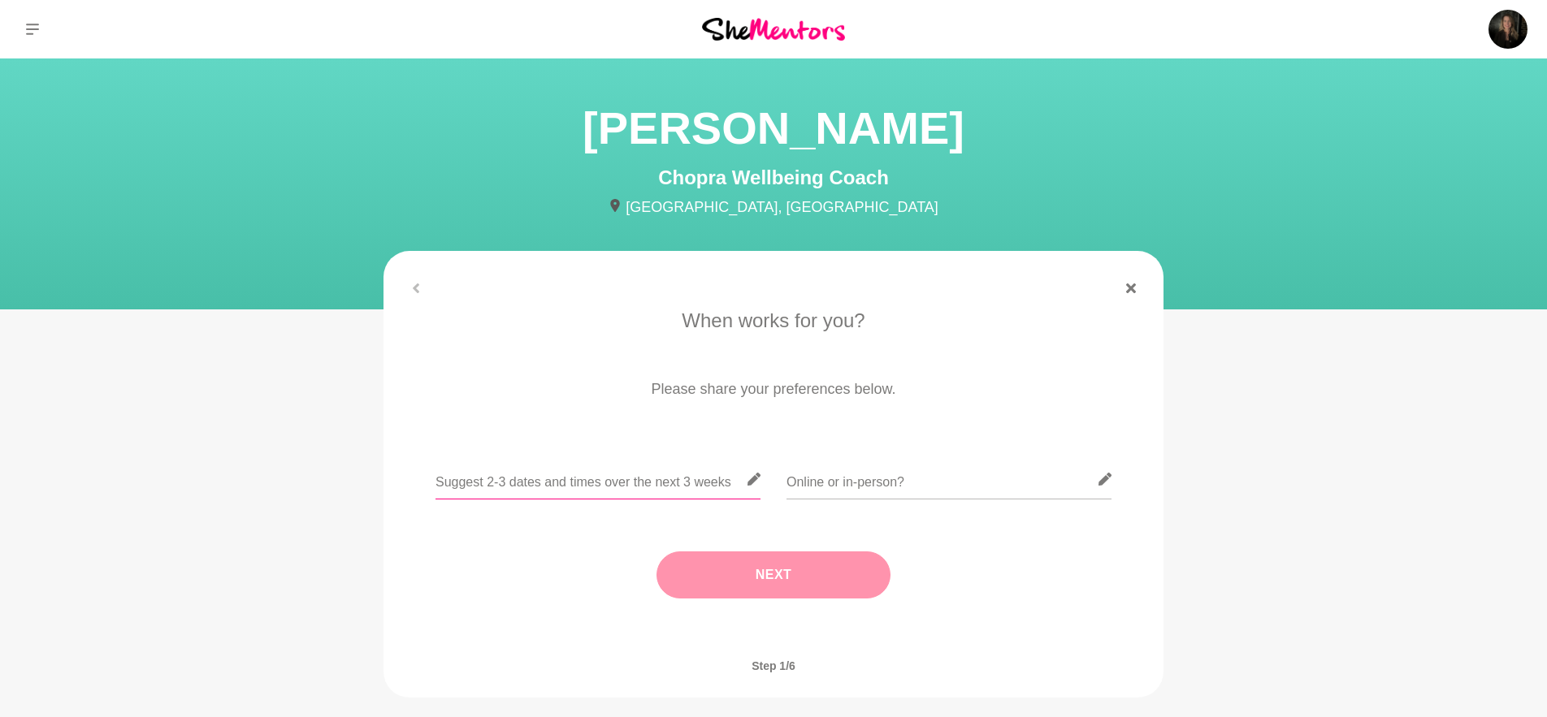
click at [706, 483] on input "text" at bounding box center [597, 480] width 325 height 40
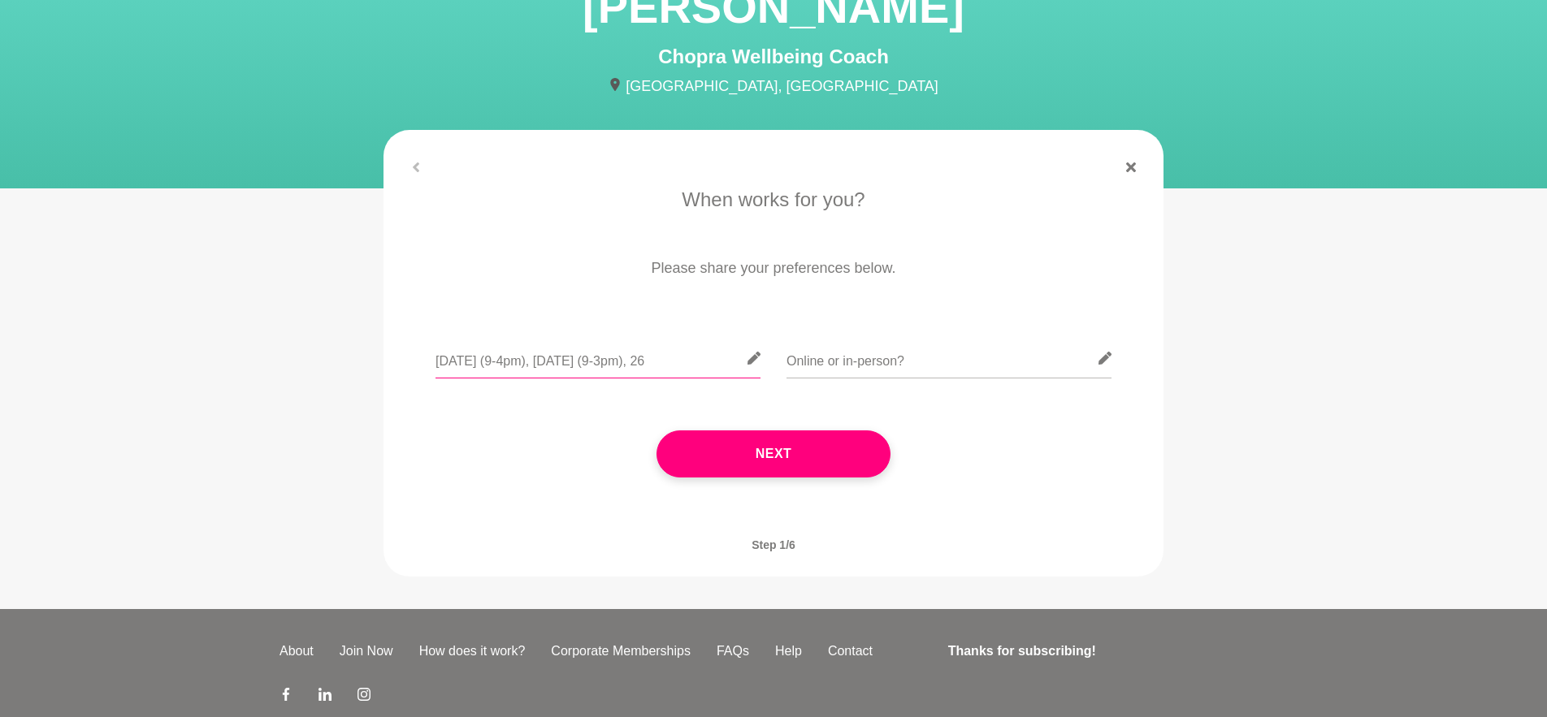
scroll to position [208, 0]
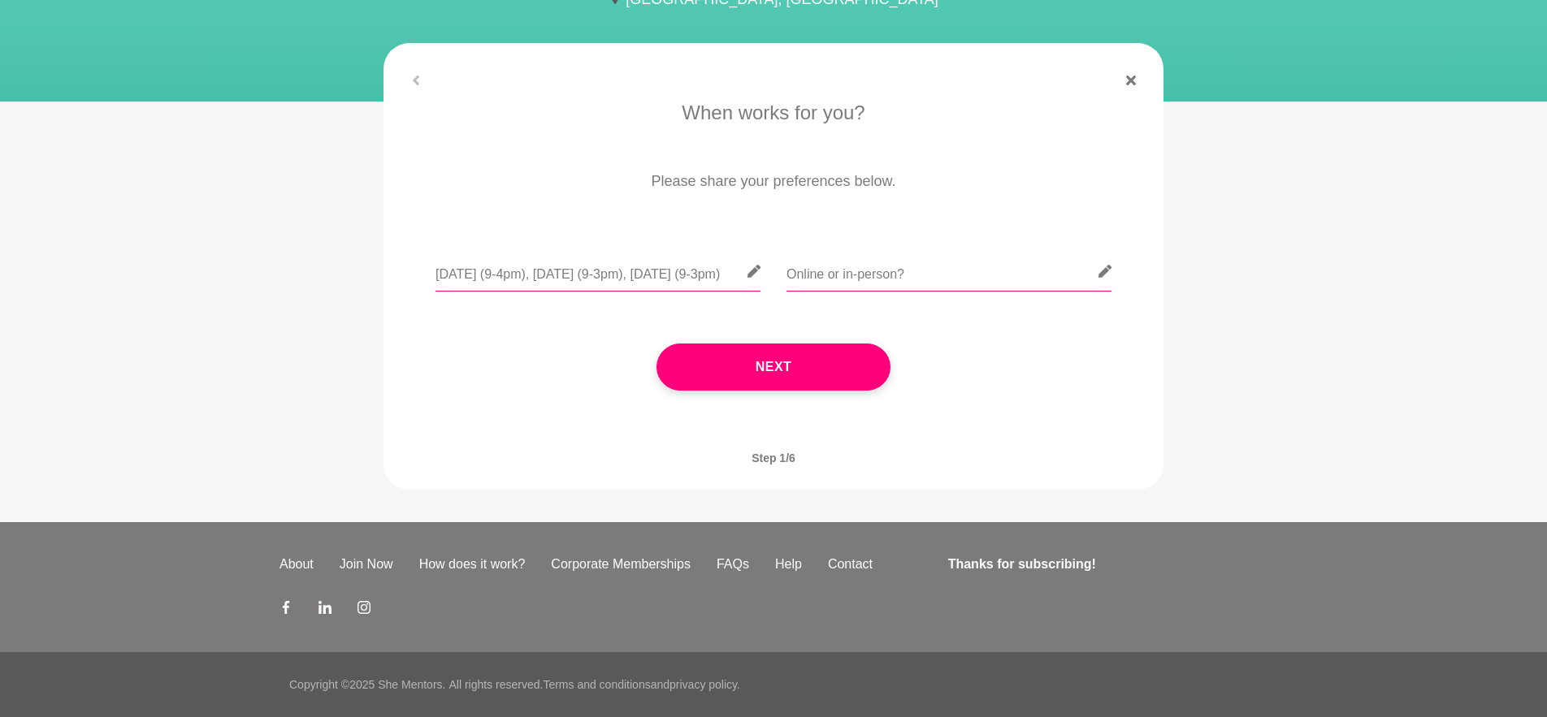
type input "[DATE] (9-4pm), [DATE] (9-3pm), [DATE] (9-3pm)"
click at [982, 266] on input "text" at bounding box center [948, 272] width 325 height 40
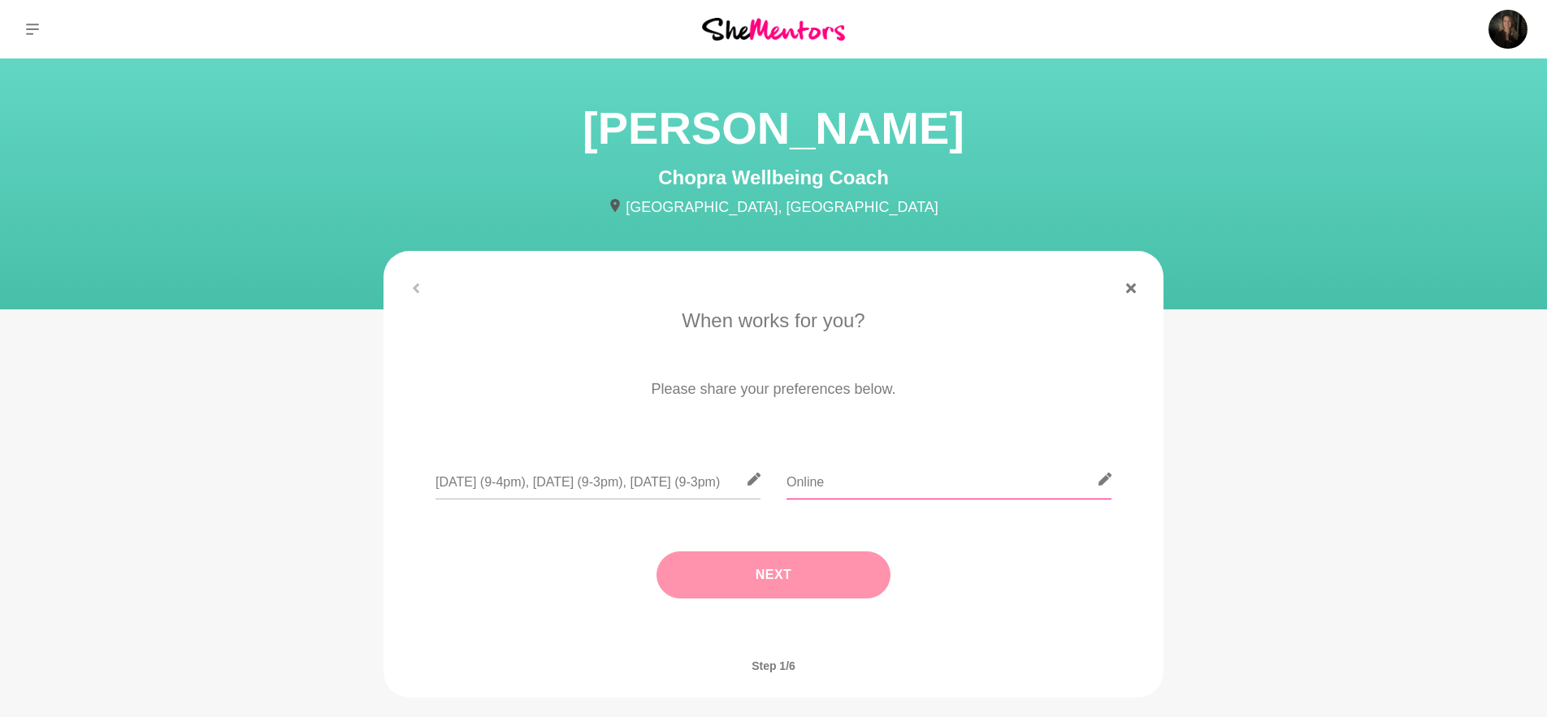
scroll to position [1, 0]
type input "Online or a [DATE] in person"
click at [869, 557] on button "Next" at bounding box center [773, 574] width 234 height 47
click at [859, 481] on input "text" at bounding box center [773, 479] width 325 height 40
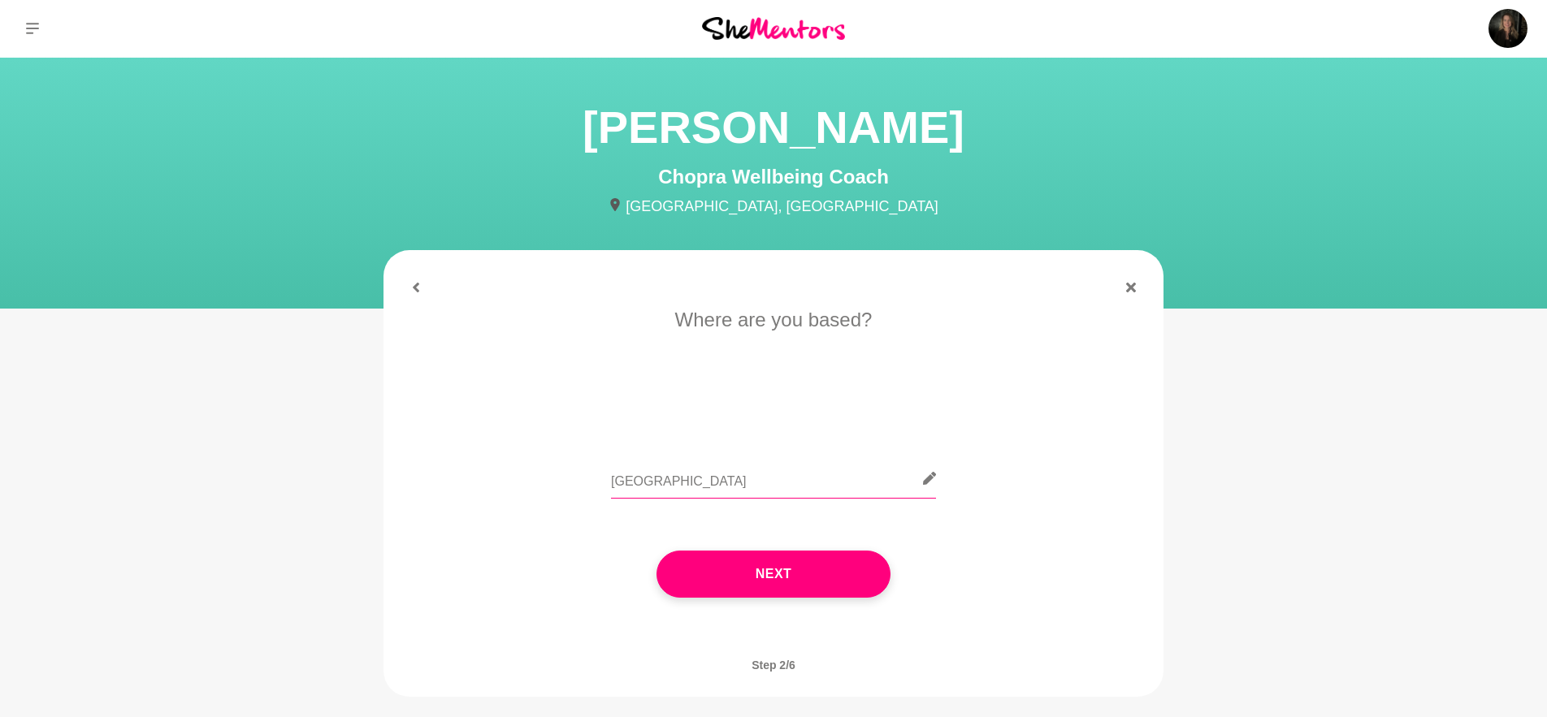
type input "[GEOGRAPHIC_DATA]"
click at [841, 573] on button "Next" at bounding box center [773, 574] width 234 height 47
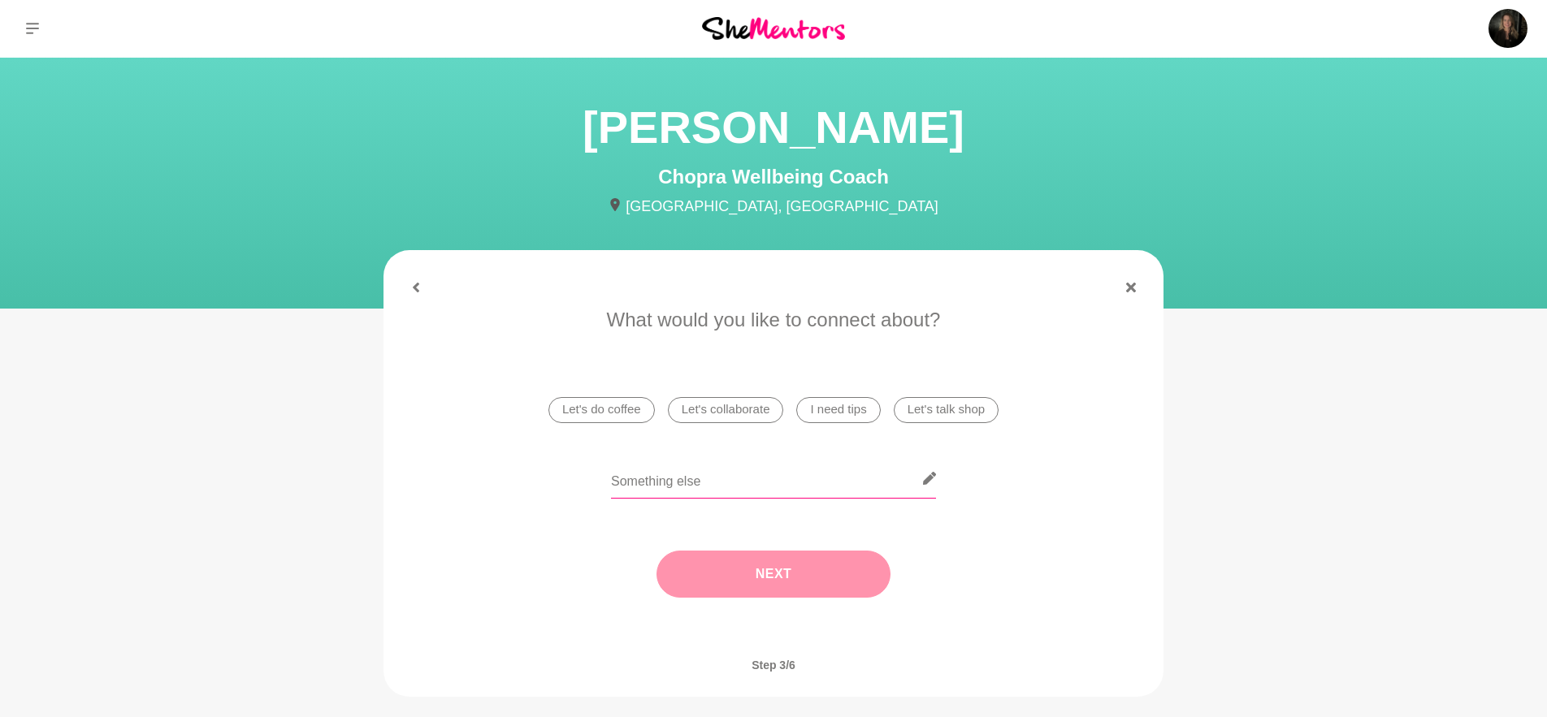
click at [693, 482] on input "text" at bounding box center [773, 479] width 325 height 40
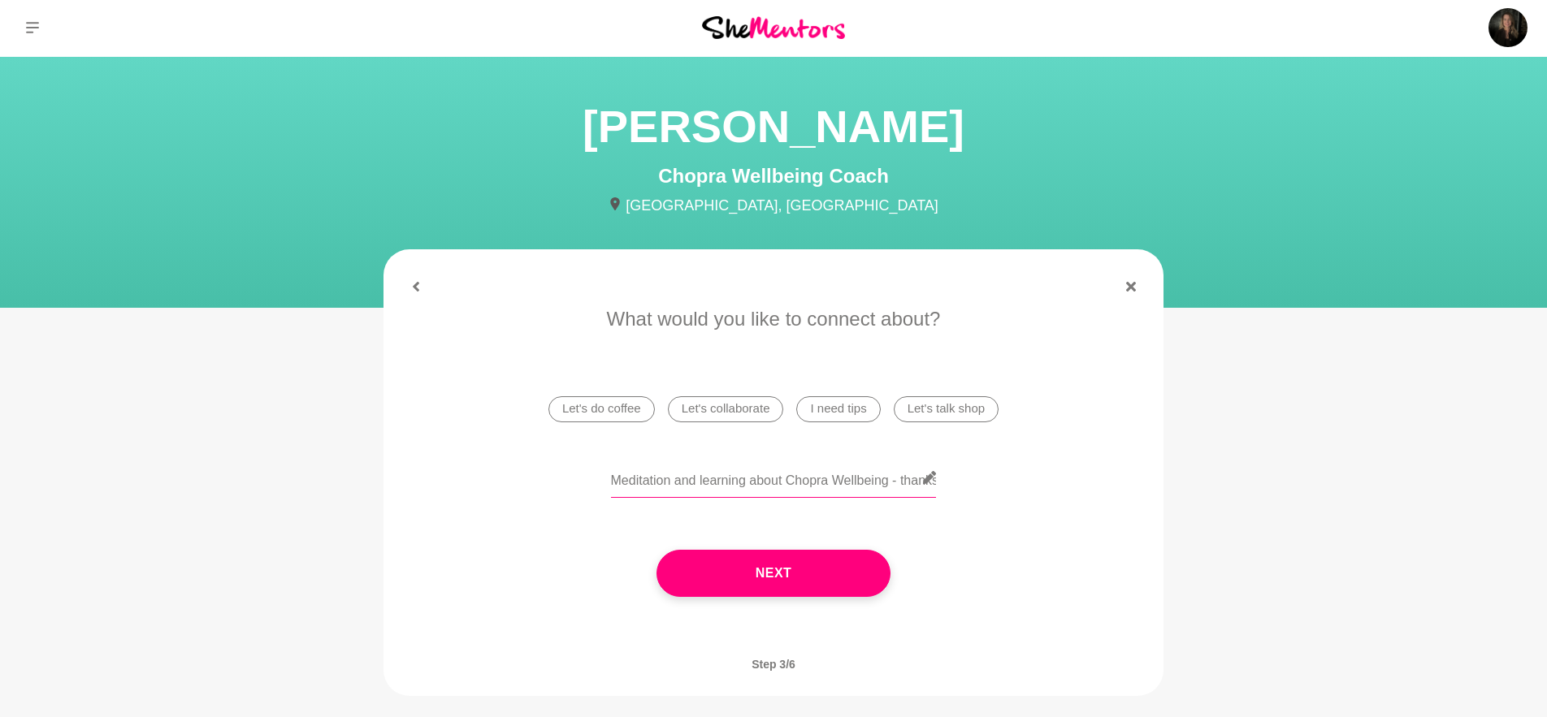
scroll to position [0, 100]
type input "Starting out on Meditation and learning about Chopra Wellbeing - thanks"
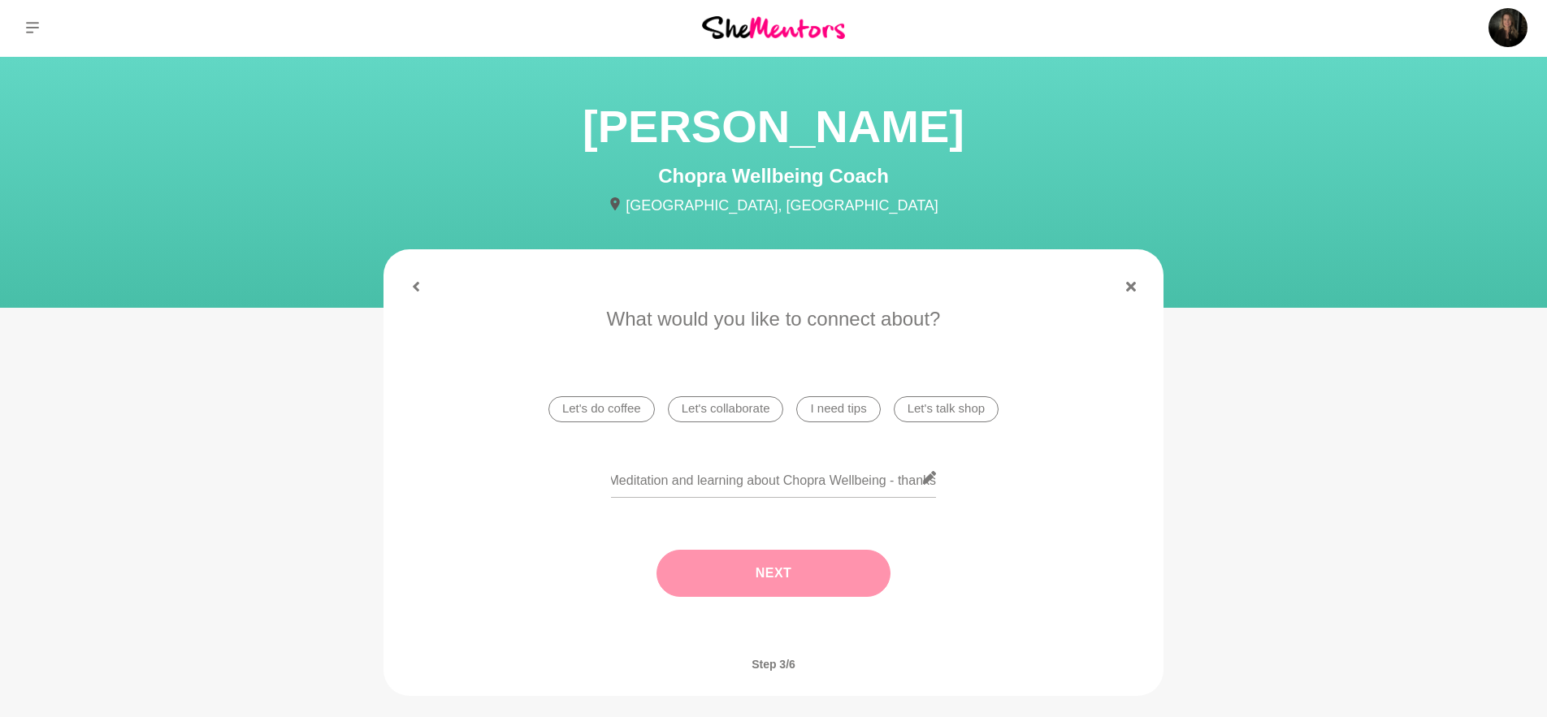
scroll to position [0, 0]
click at [698, 557] on button "Next" at bounding box center [773, 573] width 234 height 47
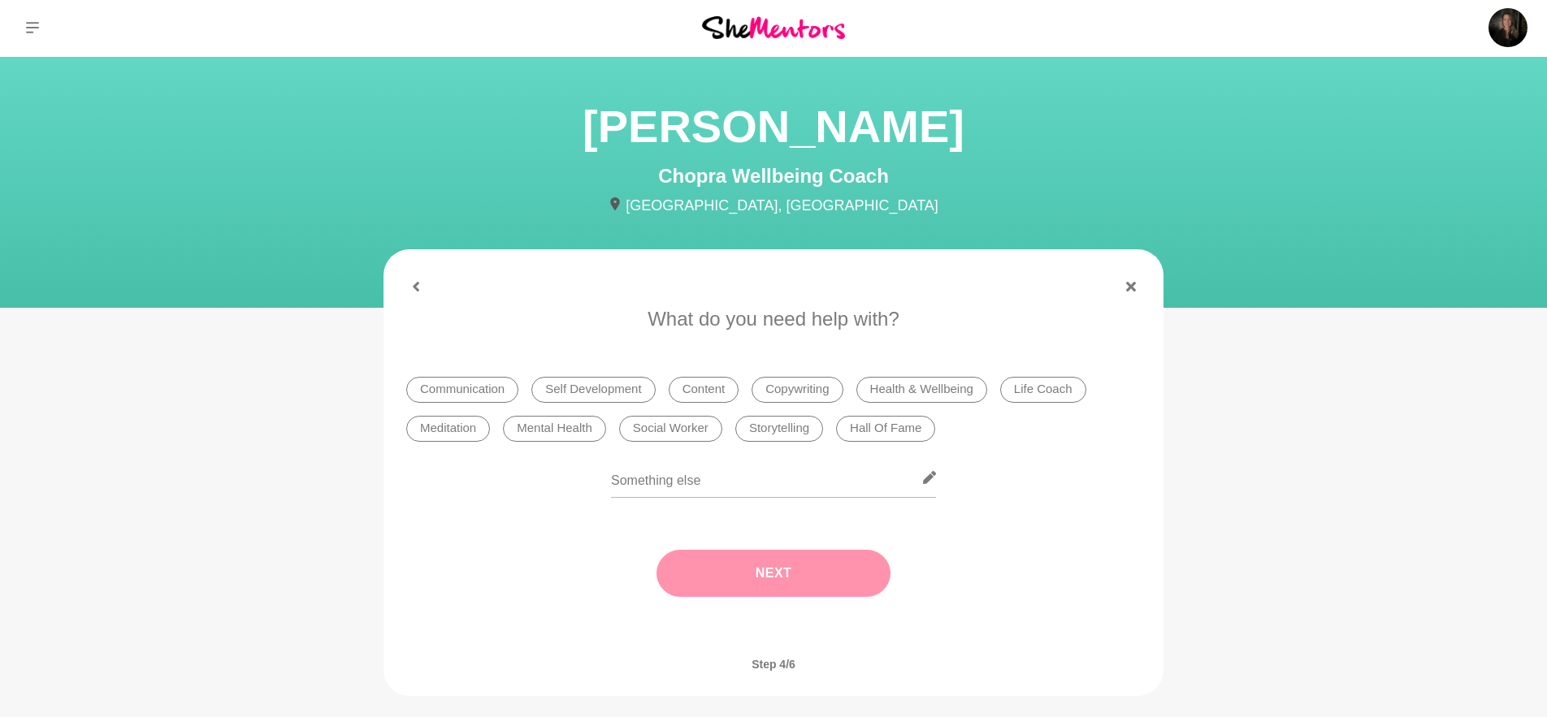
drag, startPoint x: 459, startPoint y: 430, endPoint x: 595, endPoint y: 433, distance: 135.7
click at [459, 430] on li "Meditation" at bounding box center [448, 429] width 84 height 26
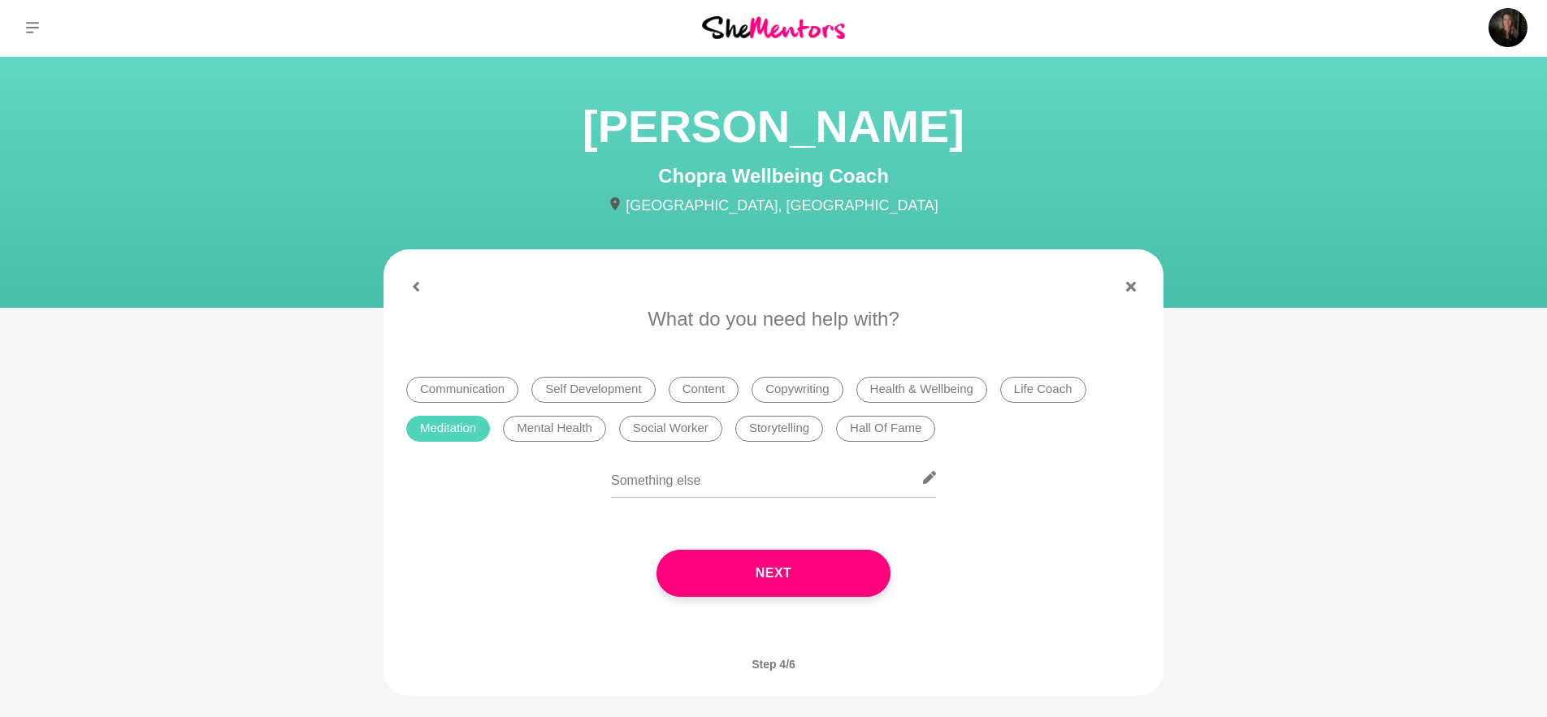
drag, startPoint x: 968, startPoint y: 392, endPoint x: 971, endPoint y: 400, distance: 8.7
click at [968, 392] on li "Health & Wellbeing" at bounding box center [921, 390] width 131 height 26
click at [832, 561] on button "Next" at bounding box center [773, 573] width 234 height 47
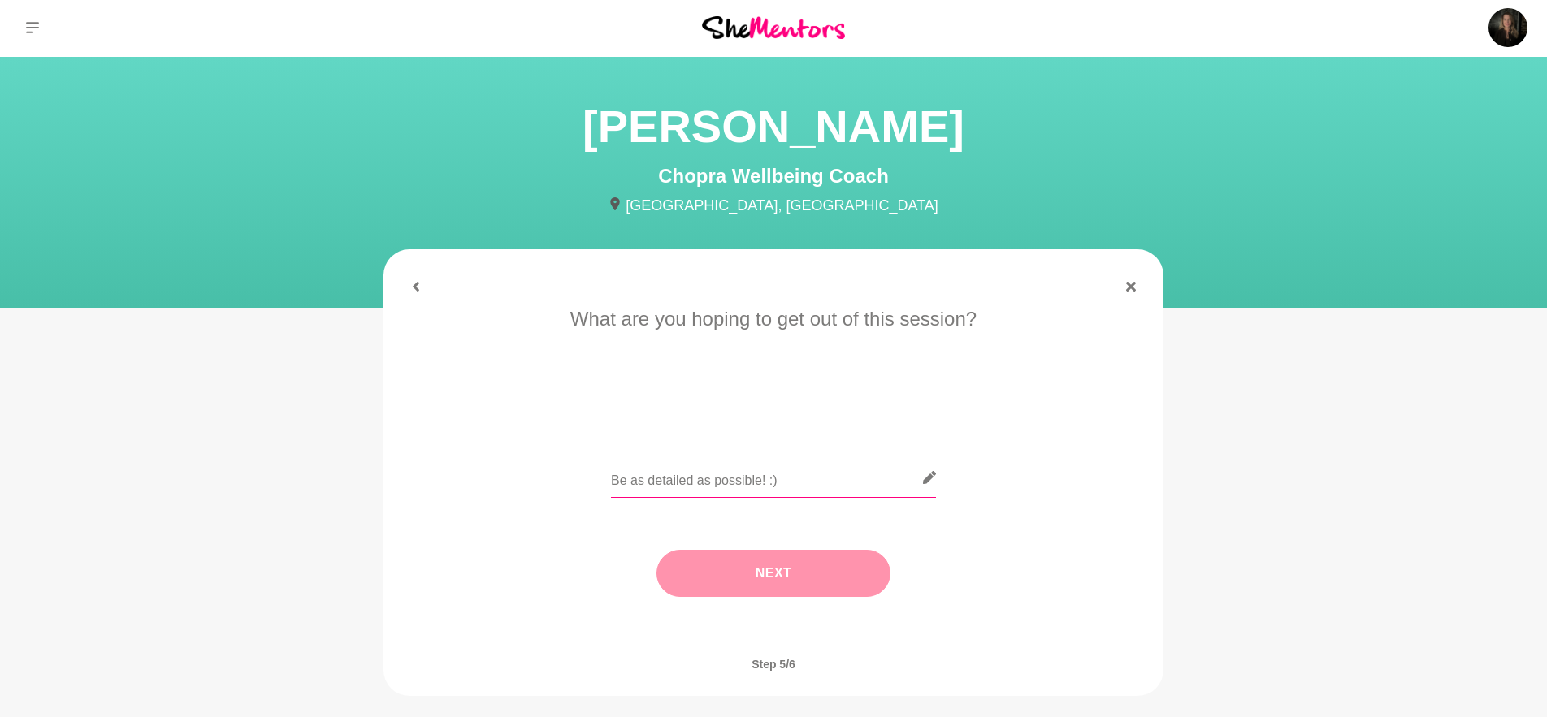
click at [802, 479] on input "text" at bounding box center [773, 478] width 325 height 40
type input "Starting steps for meditation"
click at [802, 578] on button "Next" at bounding box center [773, 573] width 234 height 47
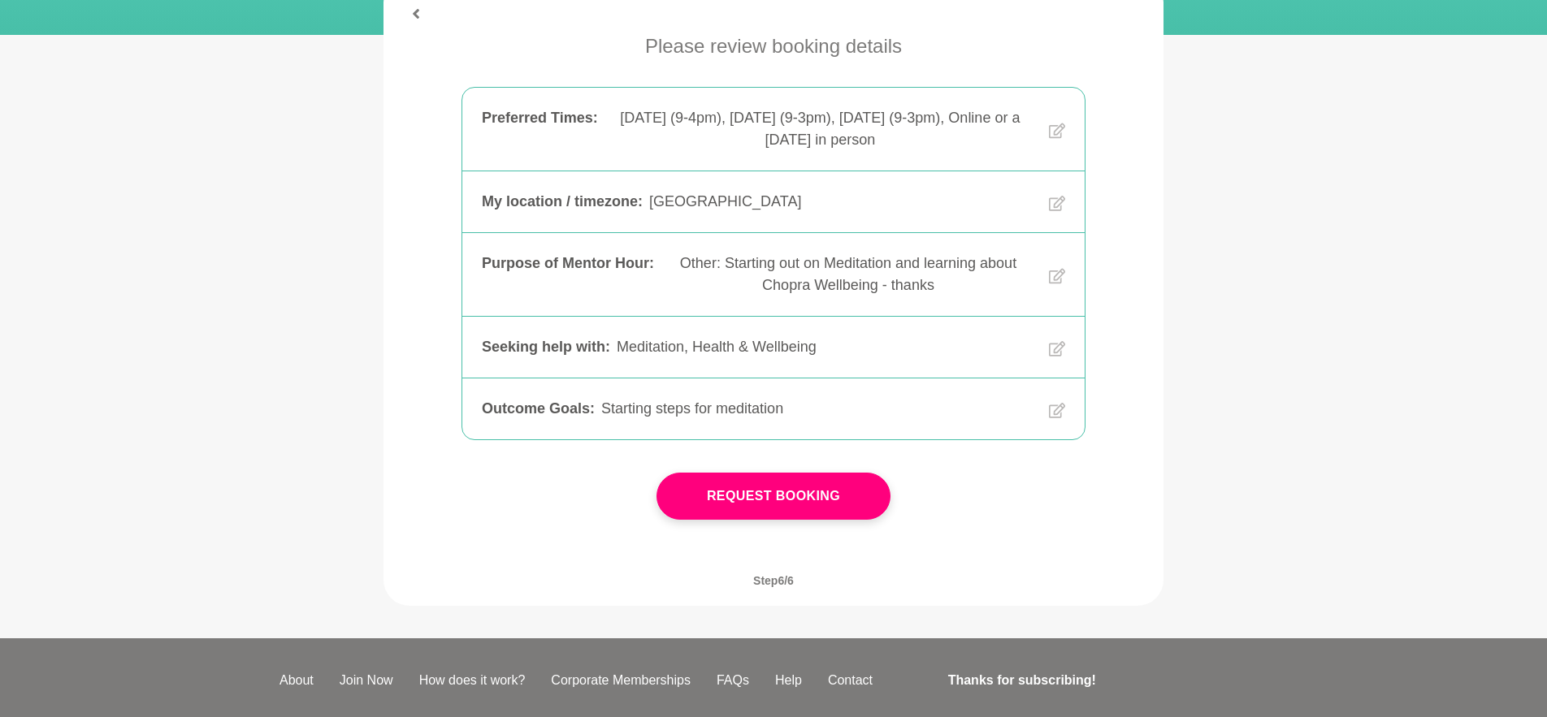
scroll to position [279, 0]
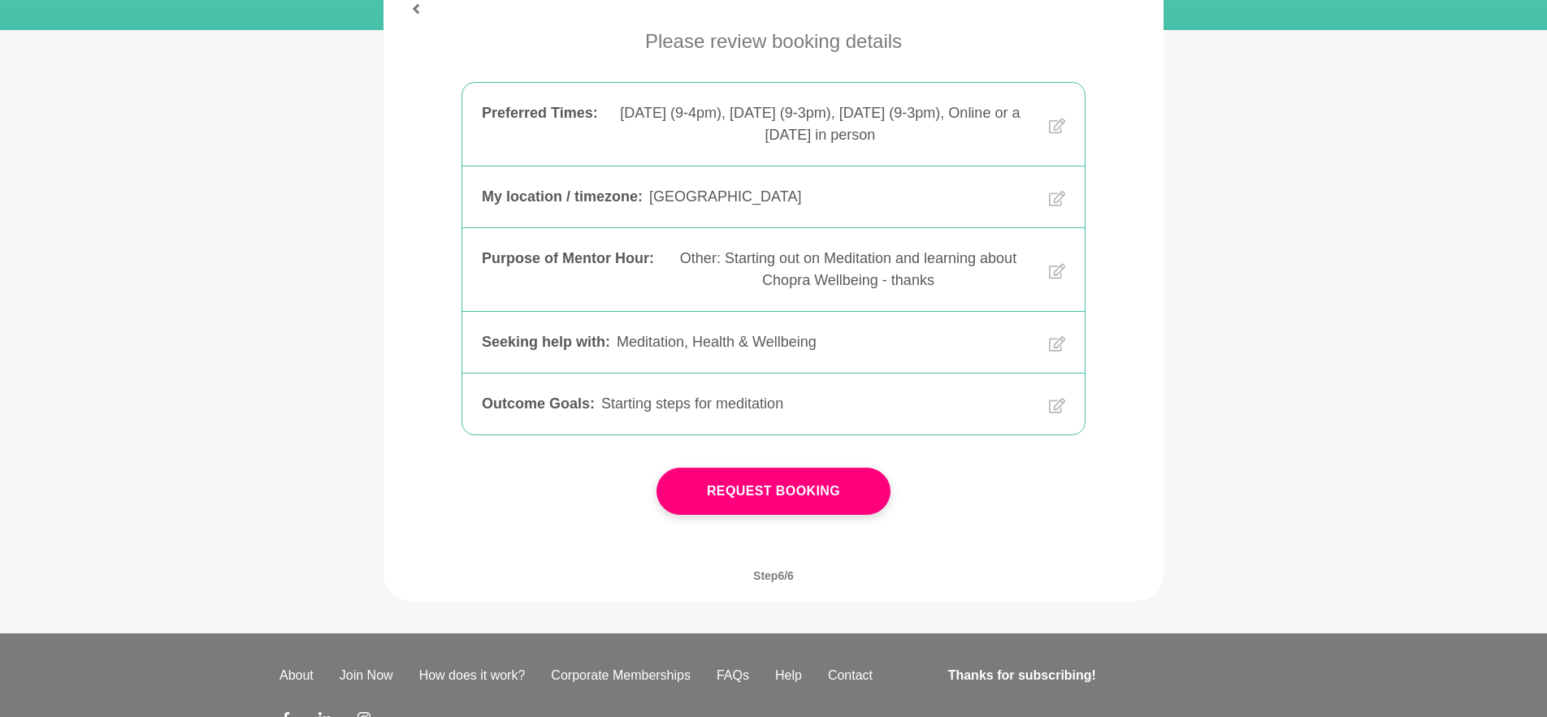
drag, startPoint x: 858, startPoint y: 483, endPoint x: 868, endPoint y: 481, distance: 10.7
click at [858, 483] on button "Request Booking" at bounding box center [773, 491] width 234 height 47
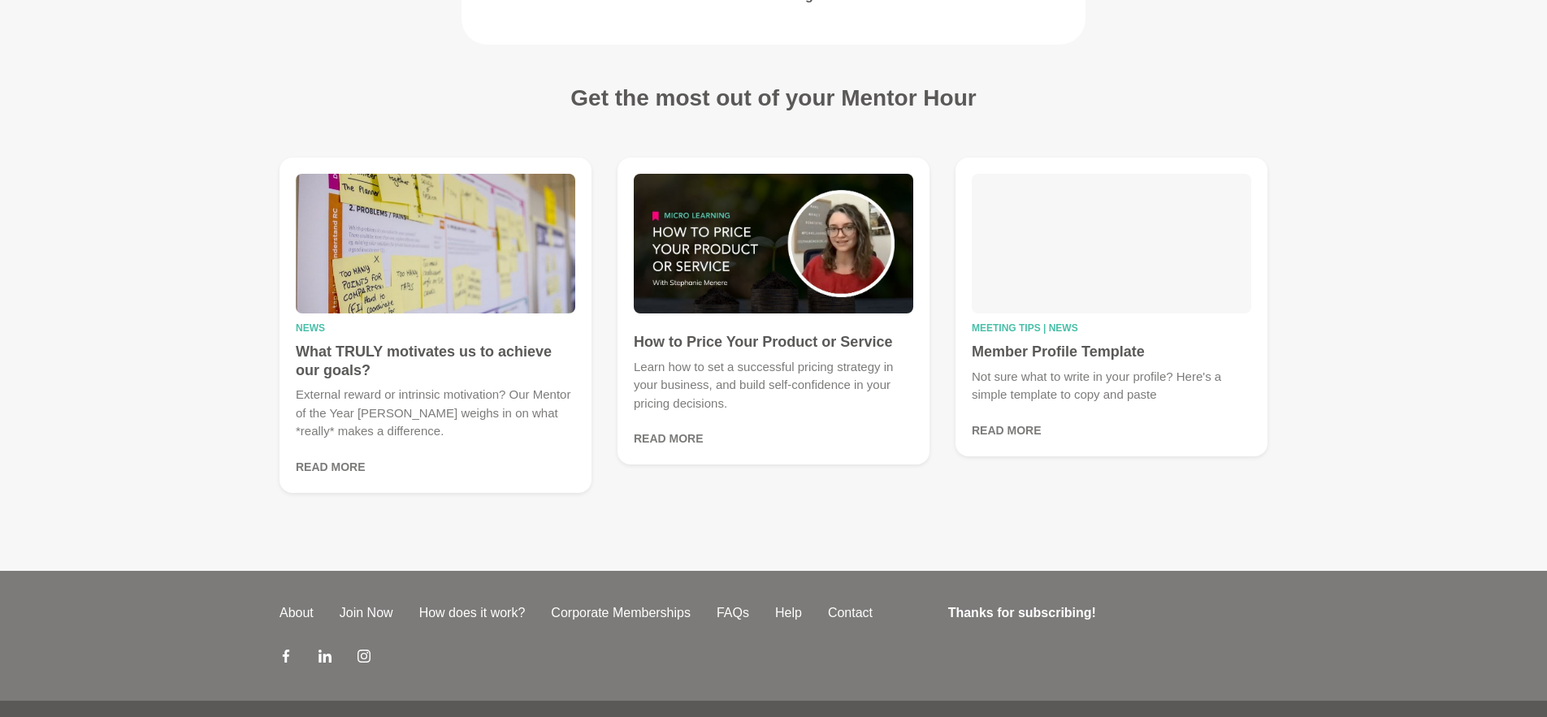
scroll to position [412, 0]
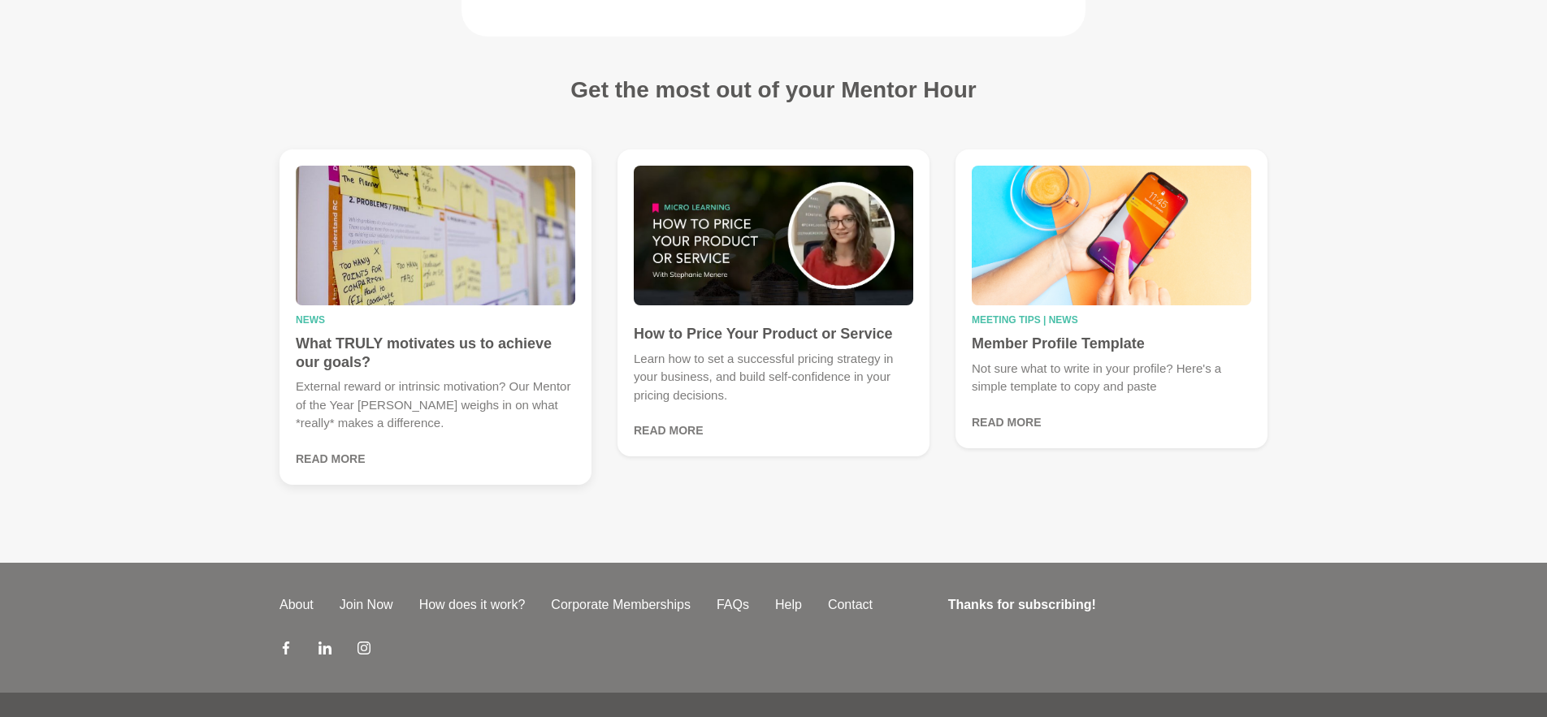
click at [471, 386] on p "External reward or intrinsic motivation? Our Mentor of the Year [PERSON_NAME] w…" at bounding box center [435, 405] width 279 height 55
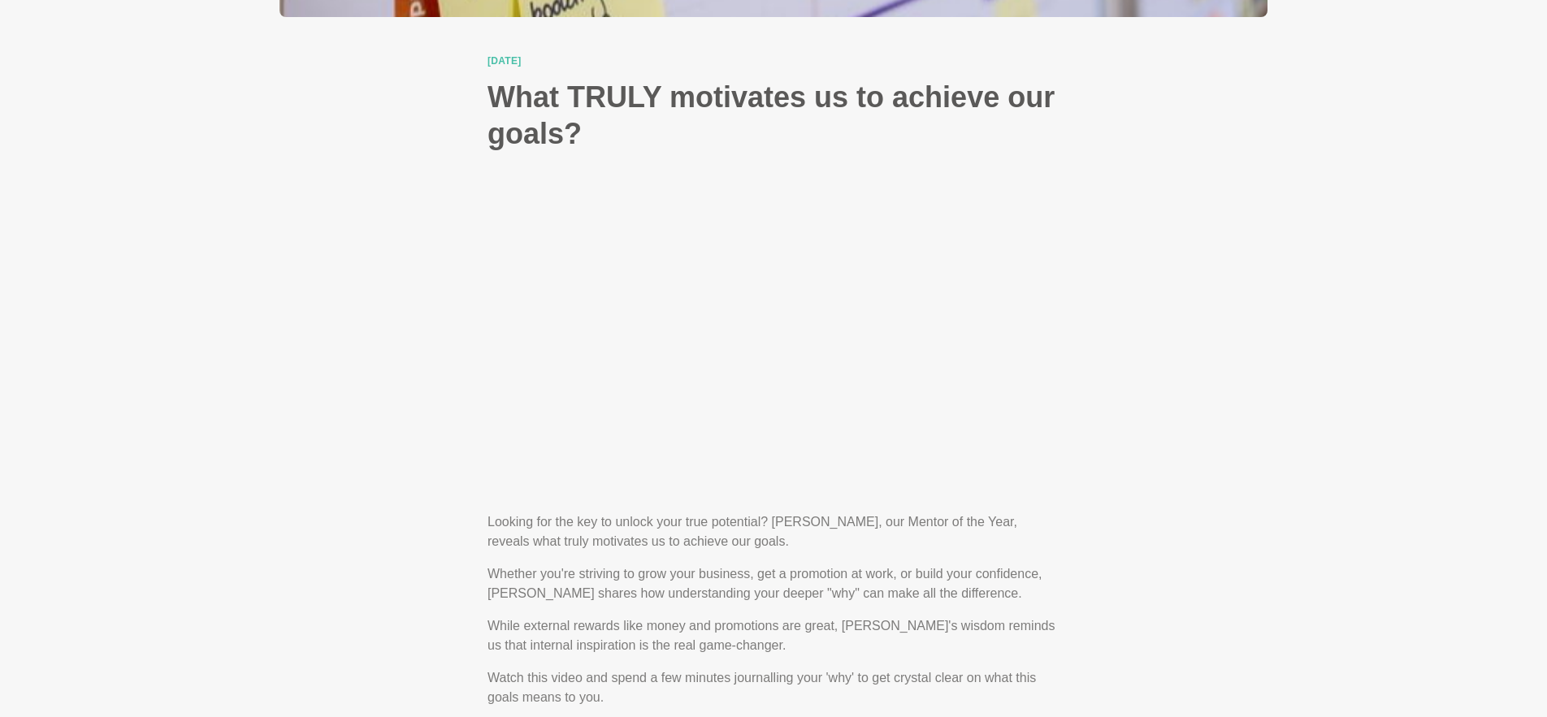
scroll to position [633, 0]
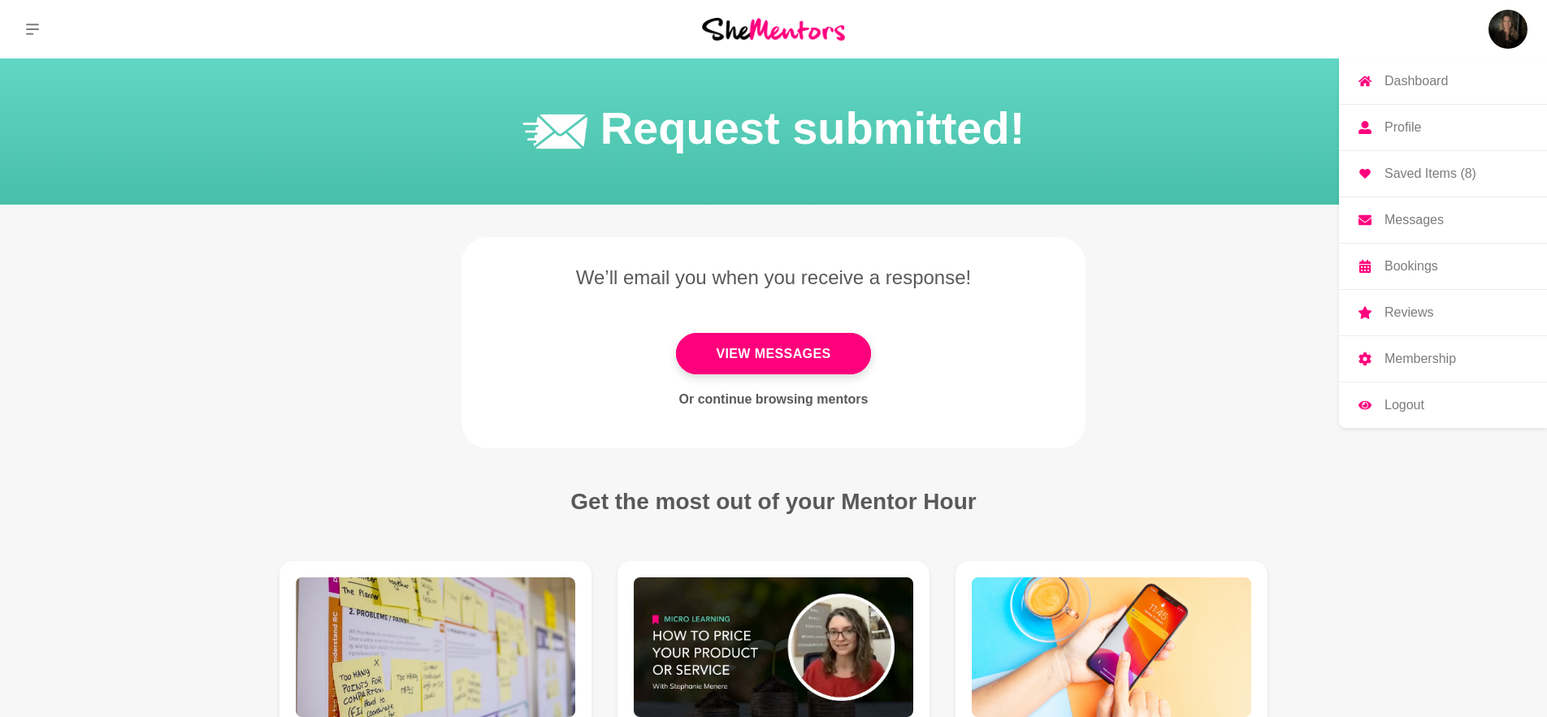
click at [1504, 23] on img at bounding box center [1507, 29] width 39 height 39
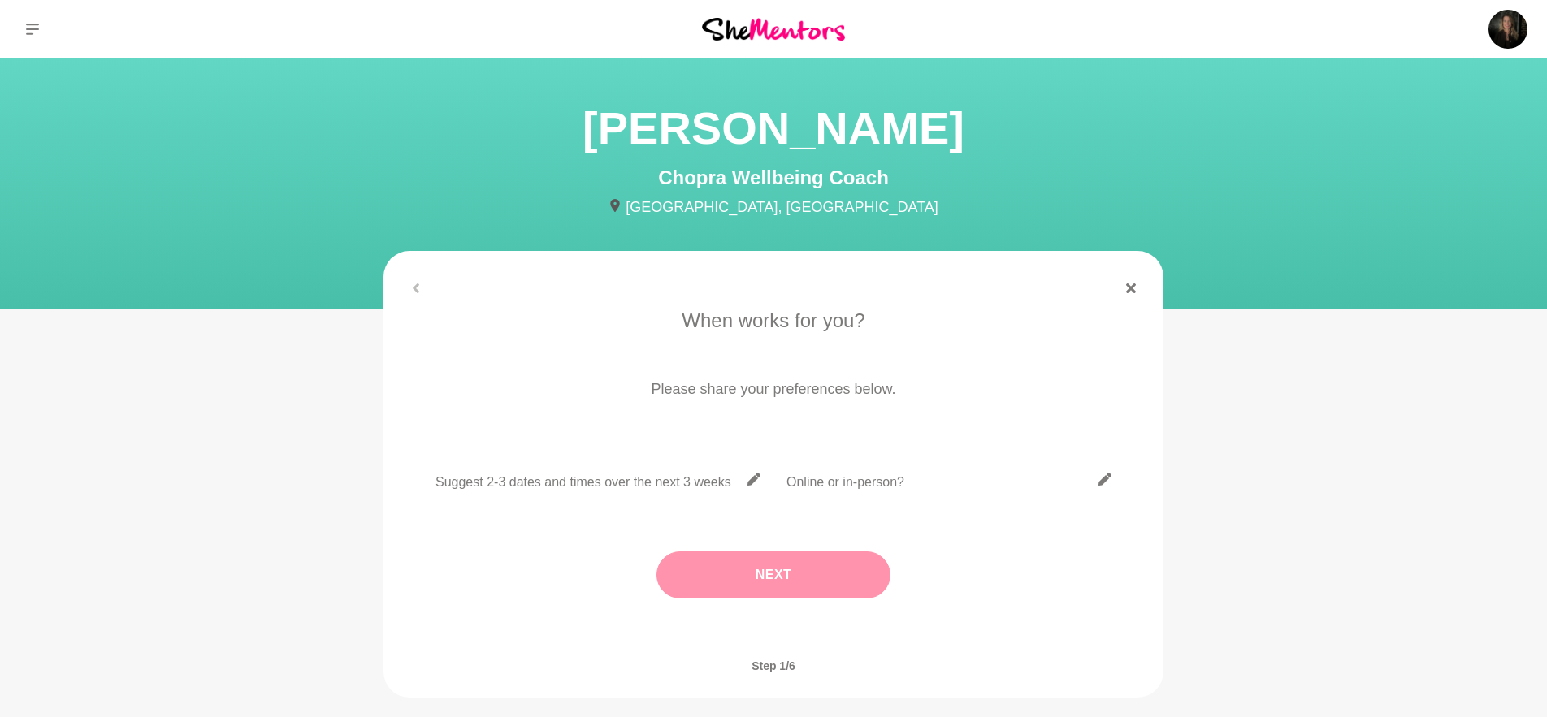
scroll to position [2, 0]
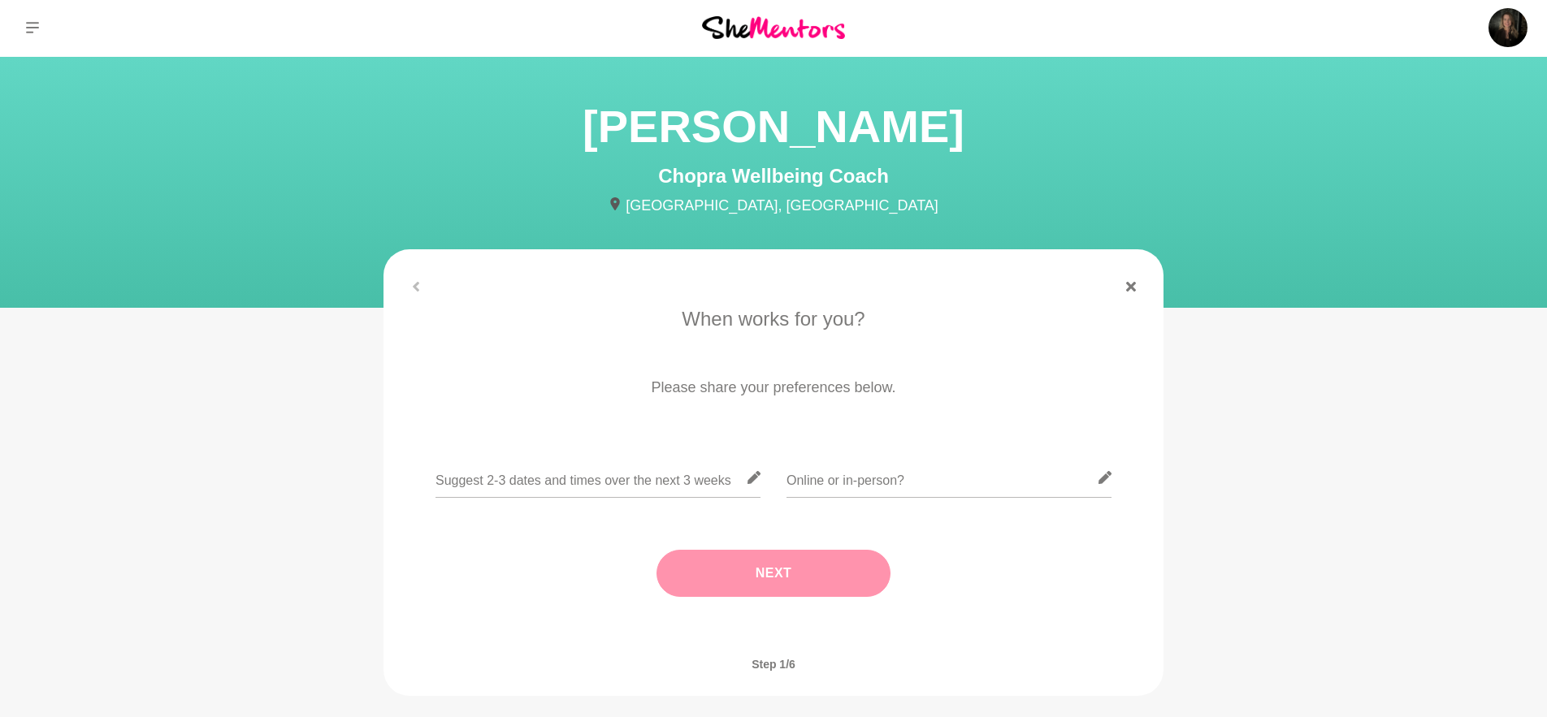
click at [413, 292] on figure "When works for you? Please share your preferences below. Next Where are you bas…" at bounding box center [773, 472] width 780 height 447
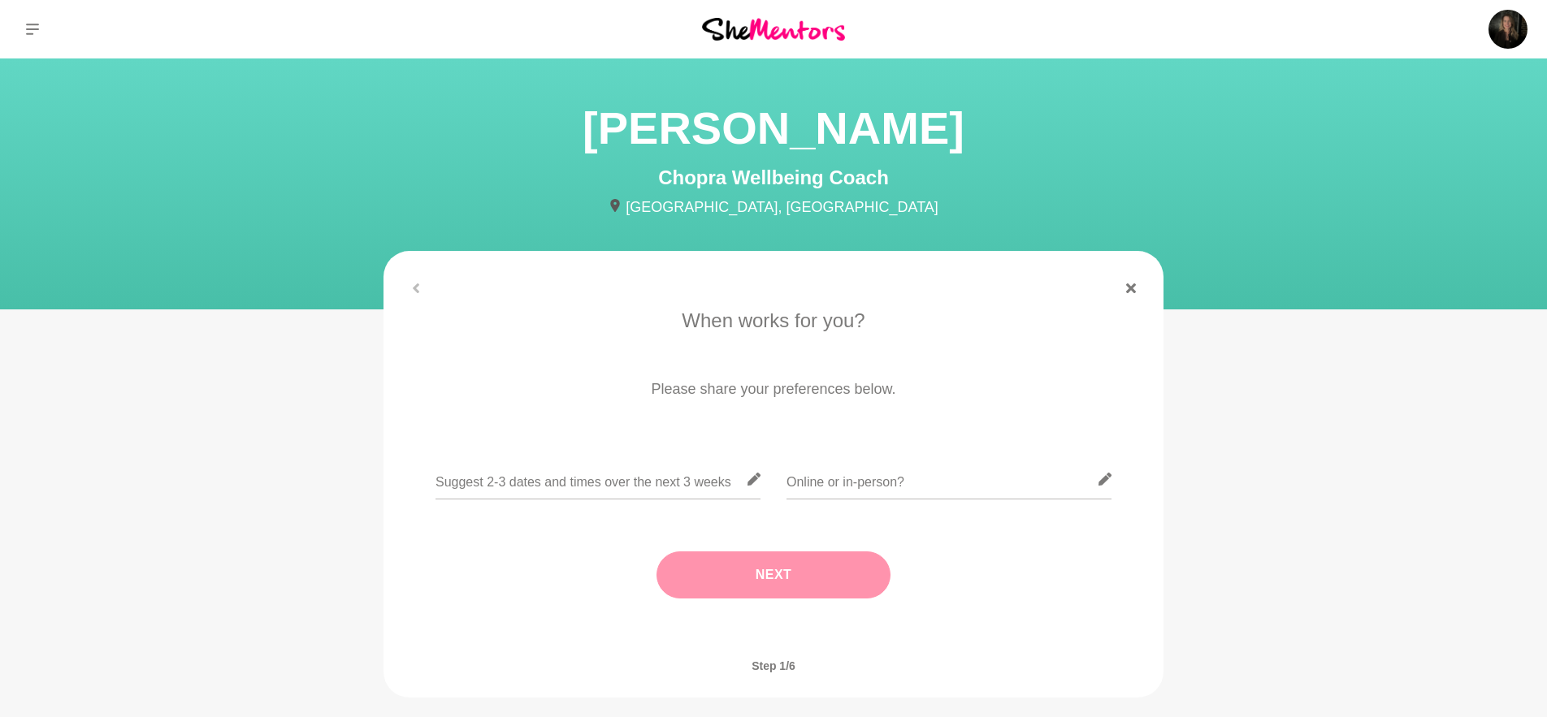
click at [418, 288] on div at bounding box center [773, 289] width 780 height 10
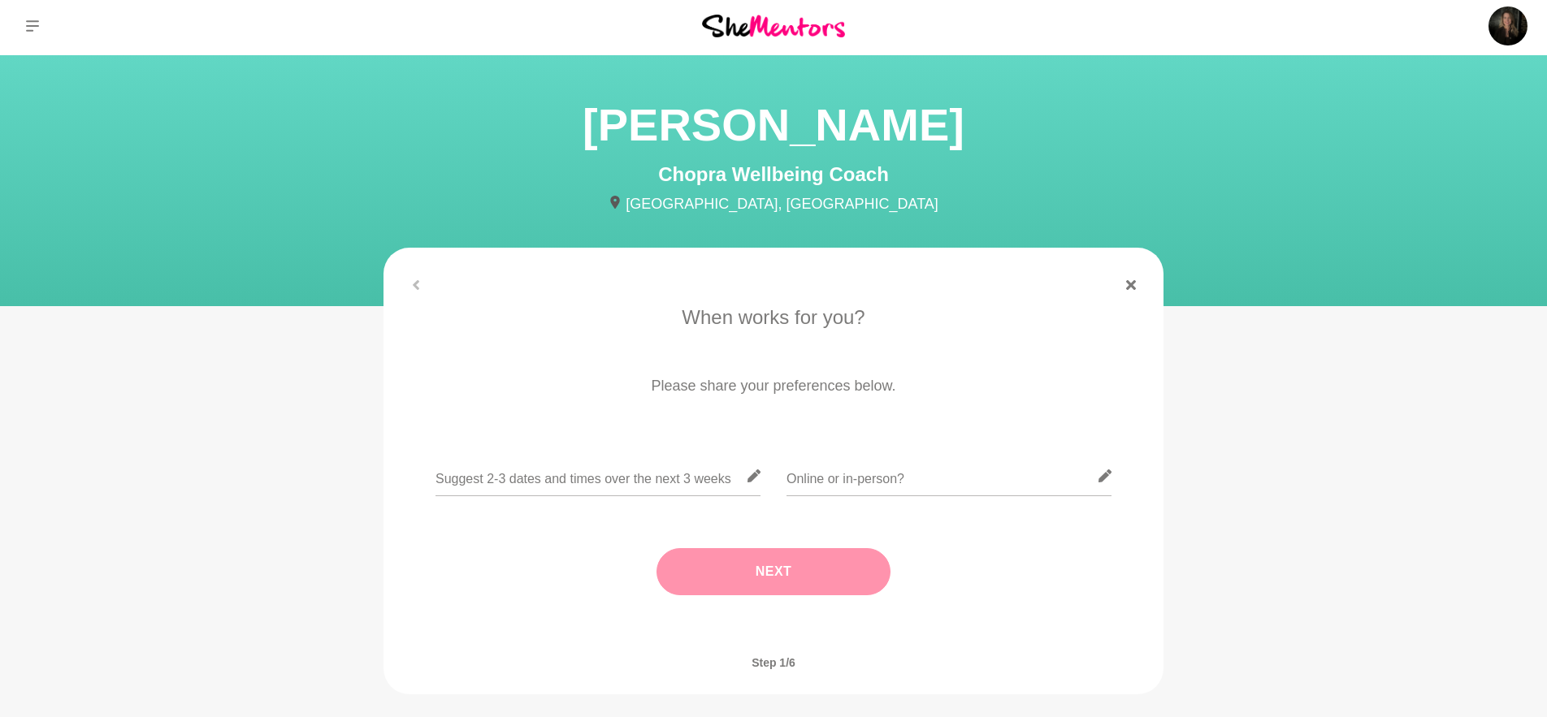
click at [1128, 291] on figure "When works for you? Please share your preferences below. Next Where are you bas…" at bounding box center [773, 471] width 780 height 447
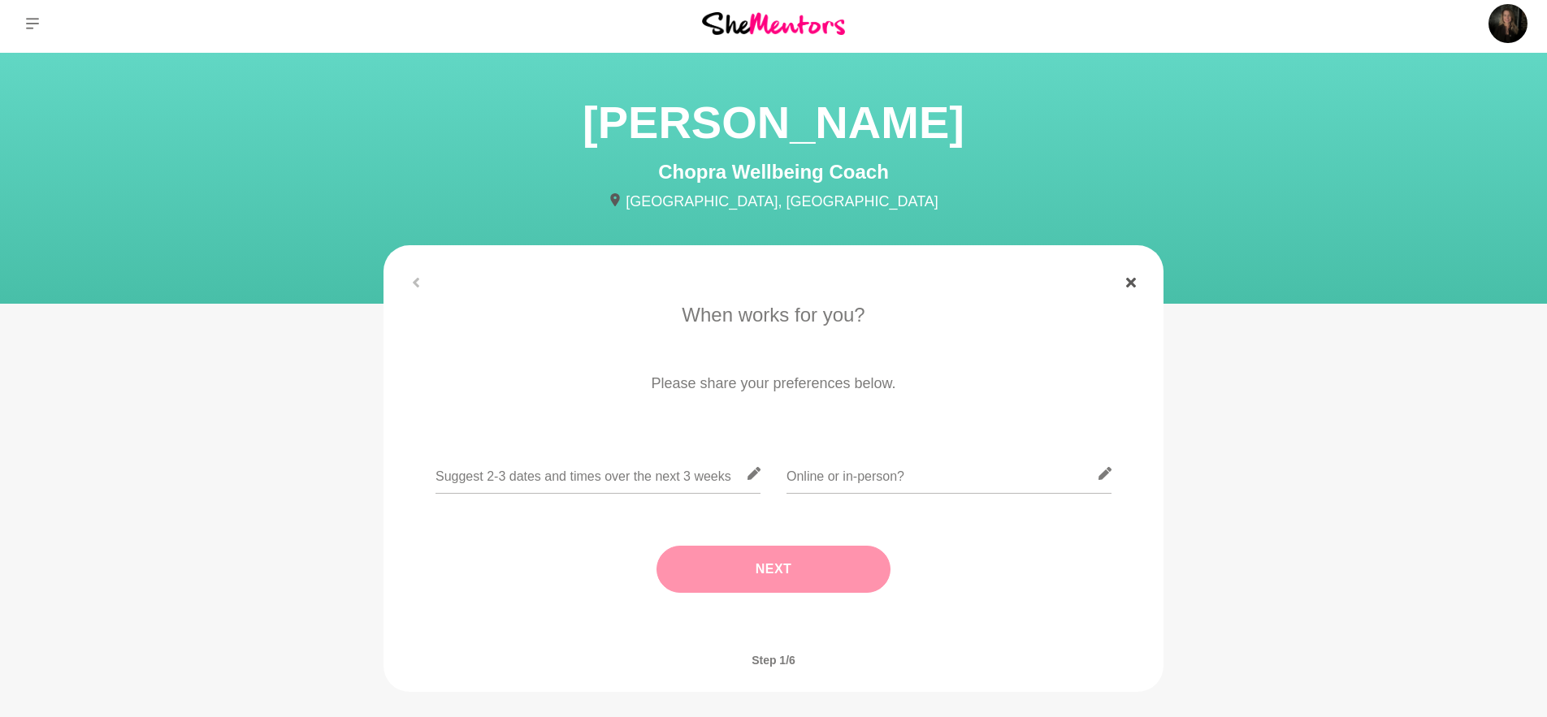
click at [1131, 281] on icon at bounding box center [1131, 283] width 10 height 10
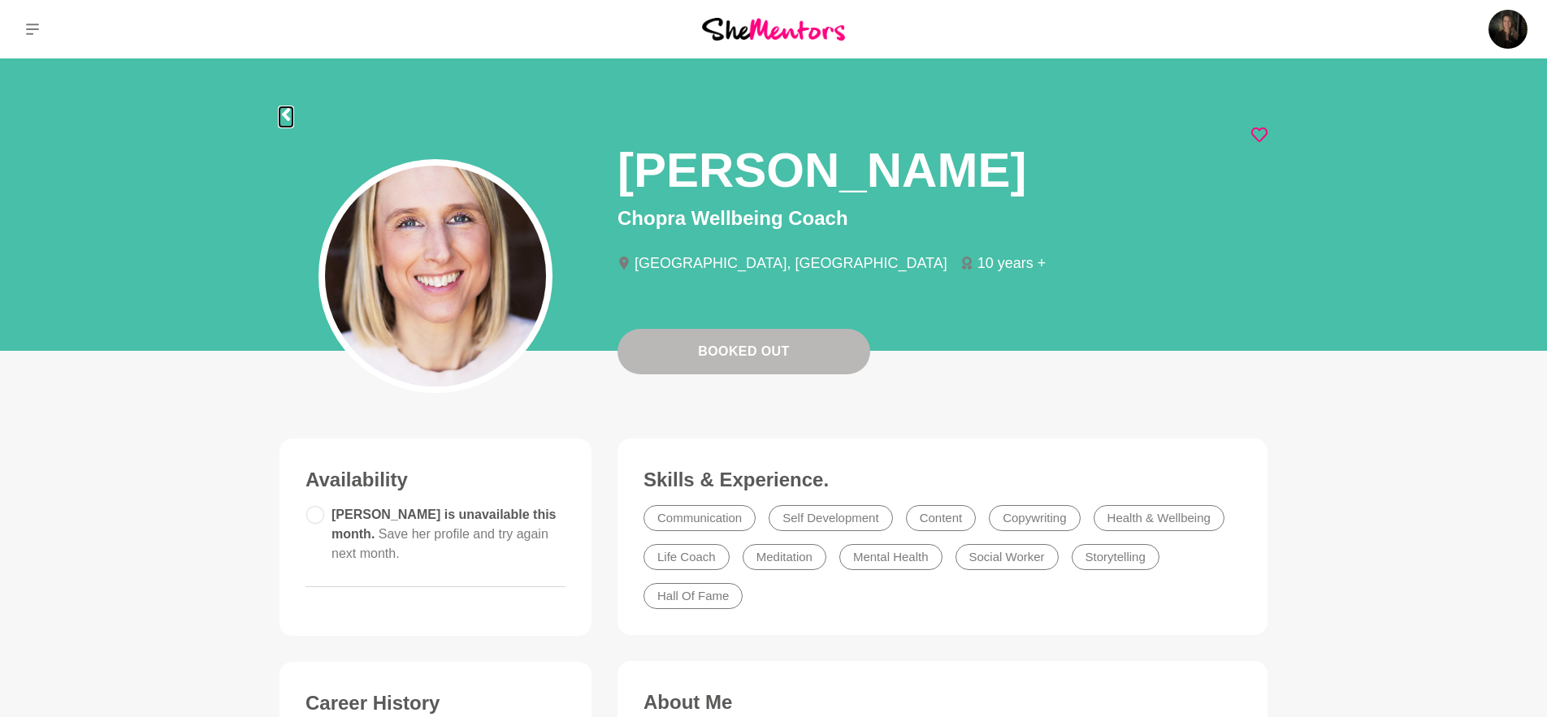
click at [291, 116] on icon at bounding box center [285, 114] width 13 height 13
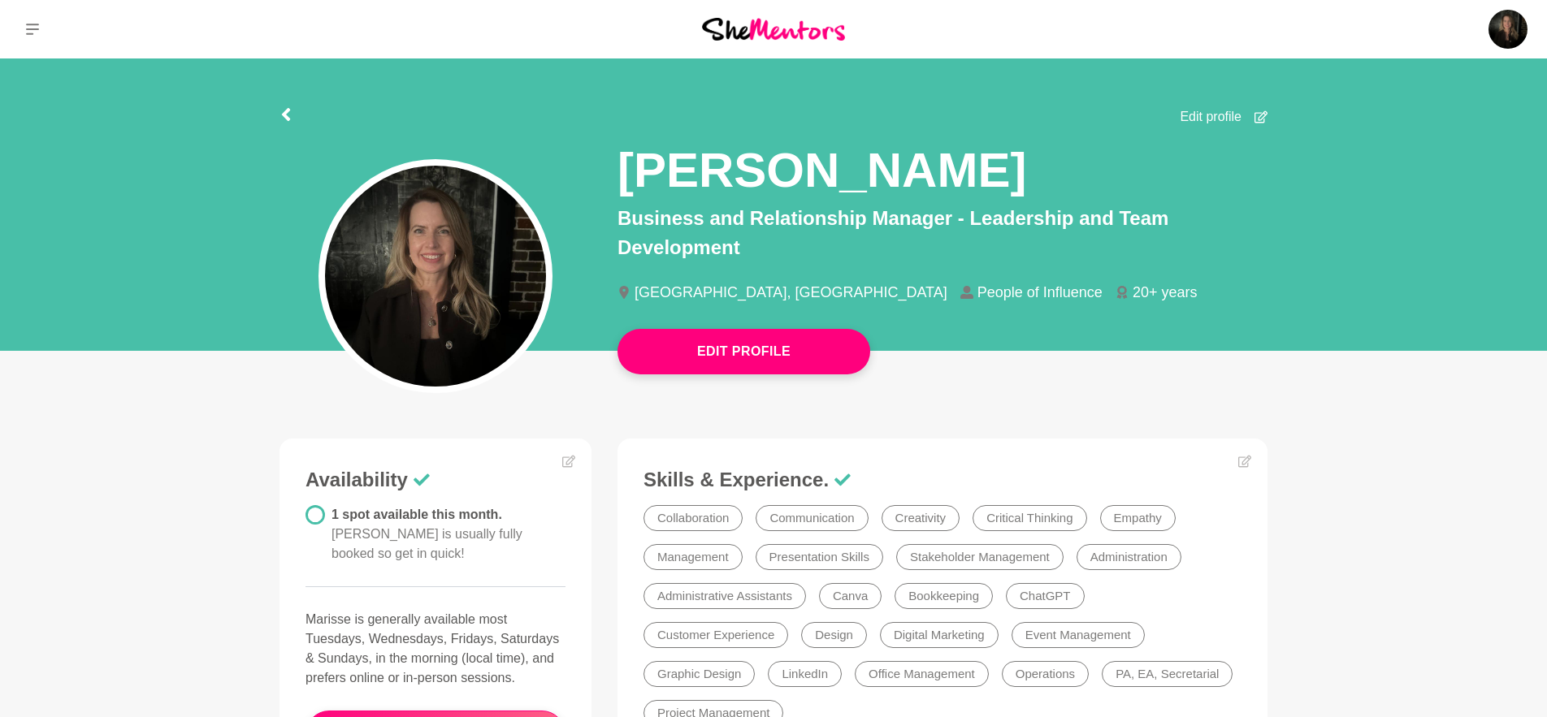
click at [798, 37] on img at bounding box center [773, 29] width 143 height 22
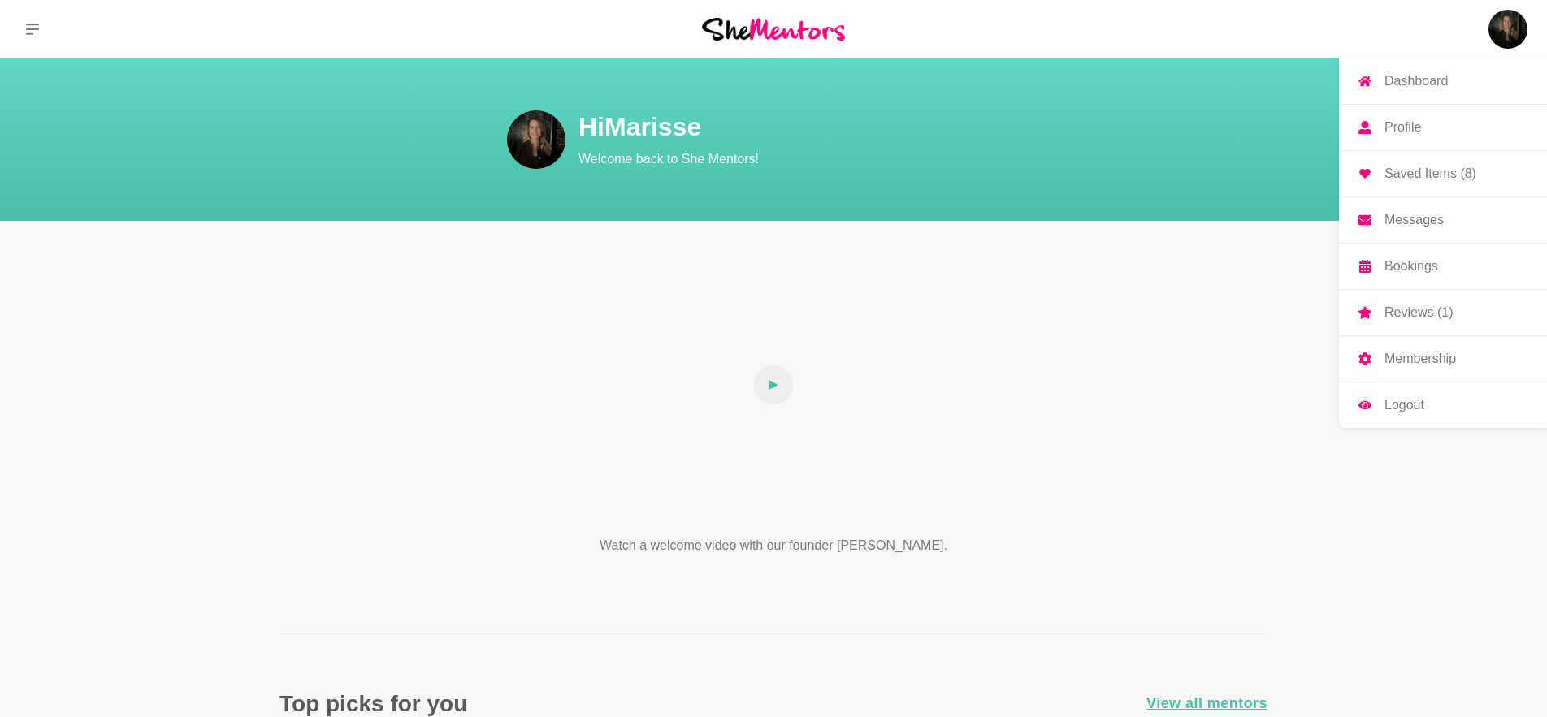
click at [1499, 31] on img at bounding box center [1507, 29] width 39 height 39
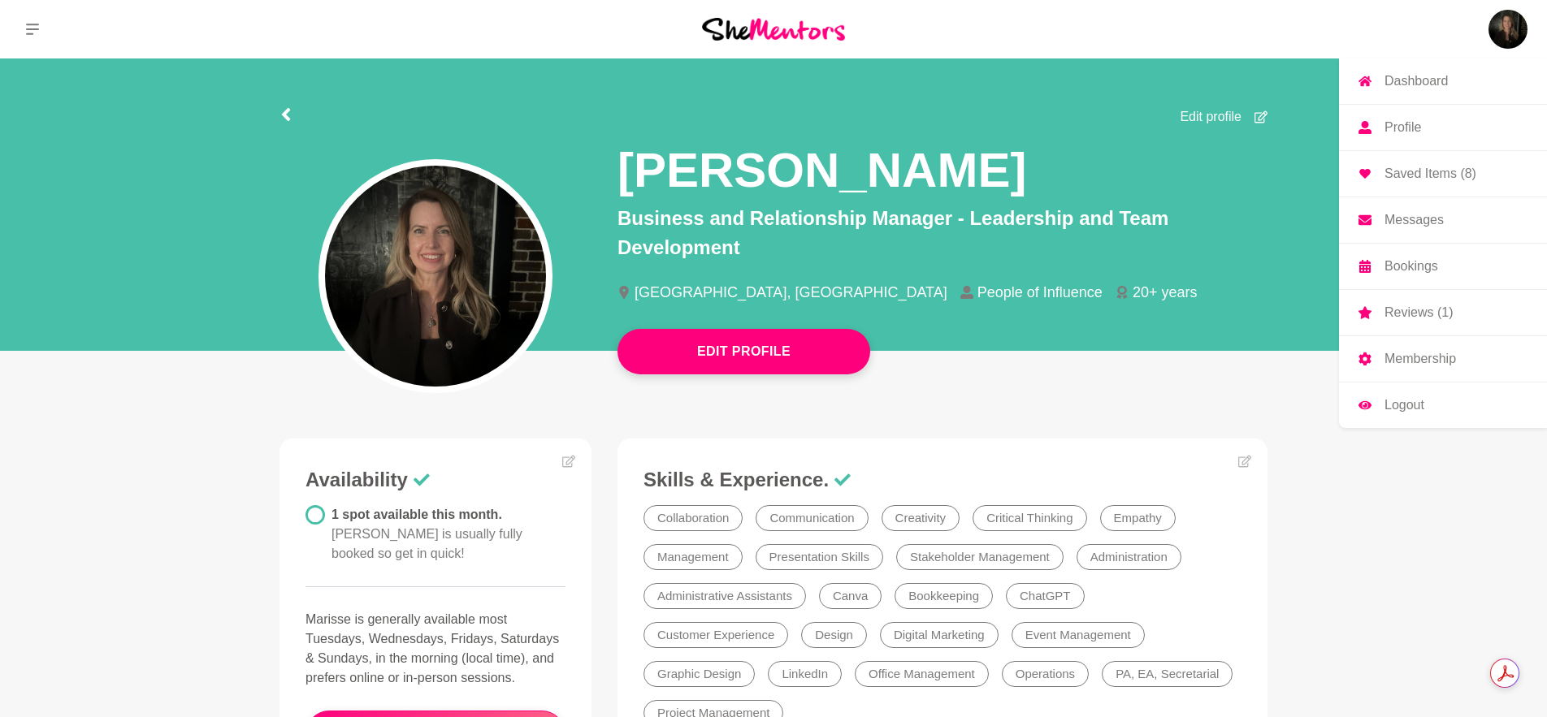
click at [1444, 268] on link "Bookings" at bounding box center [1443, 266] width 208 height 45
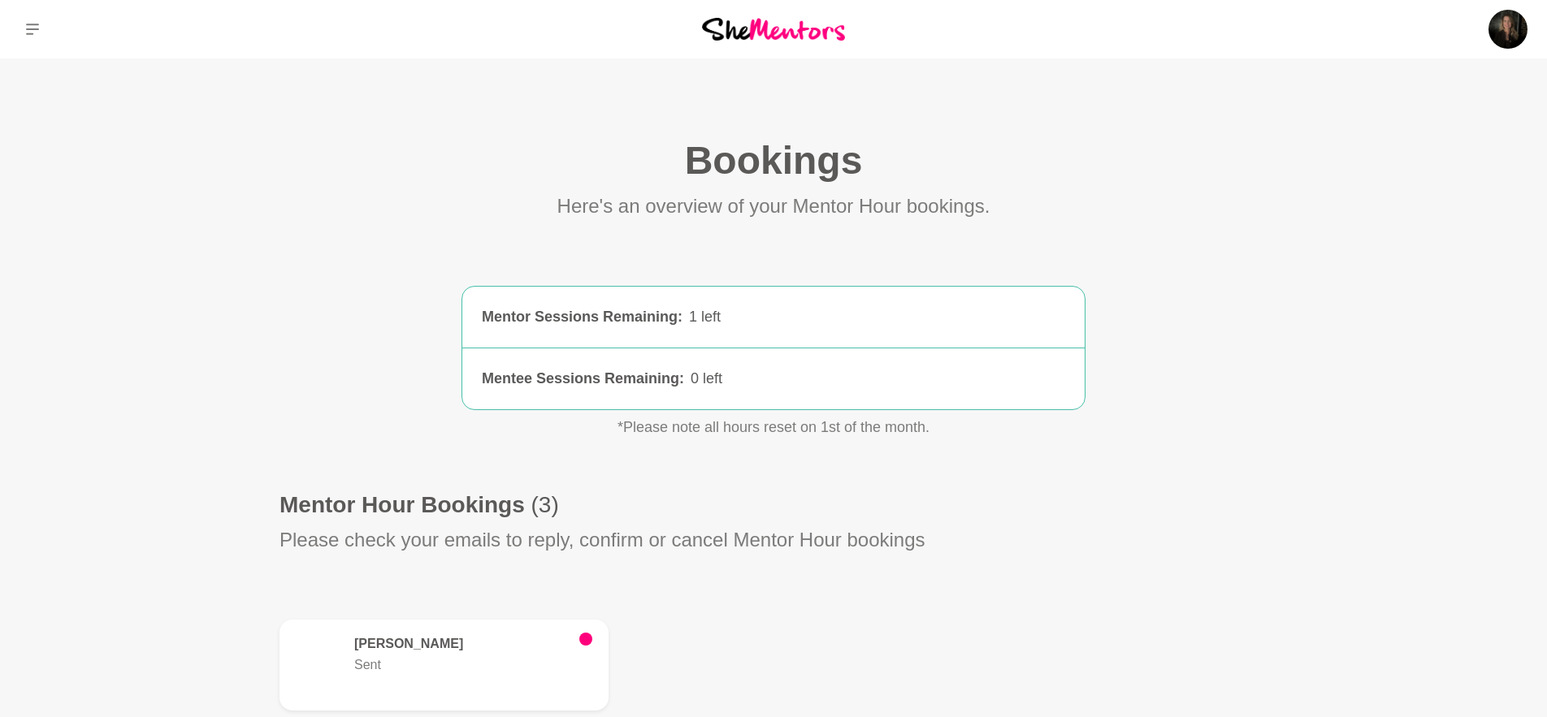
scroll to position [2, 0]
drag, startPoint x: 786, startPoint y: 30, endPoint x: 865, endPoint y: 43, distance: 80.7
click at [786, 30] on img at bounding box center [773, 26] width 143 height 22
